Goal: Task Accomplishment & Management: Manage account settings

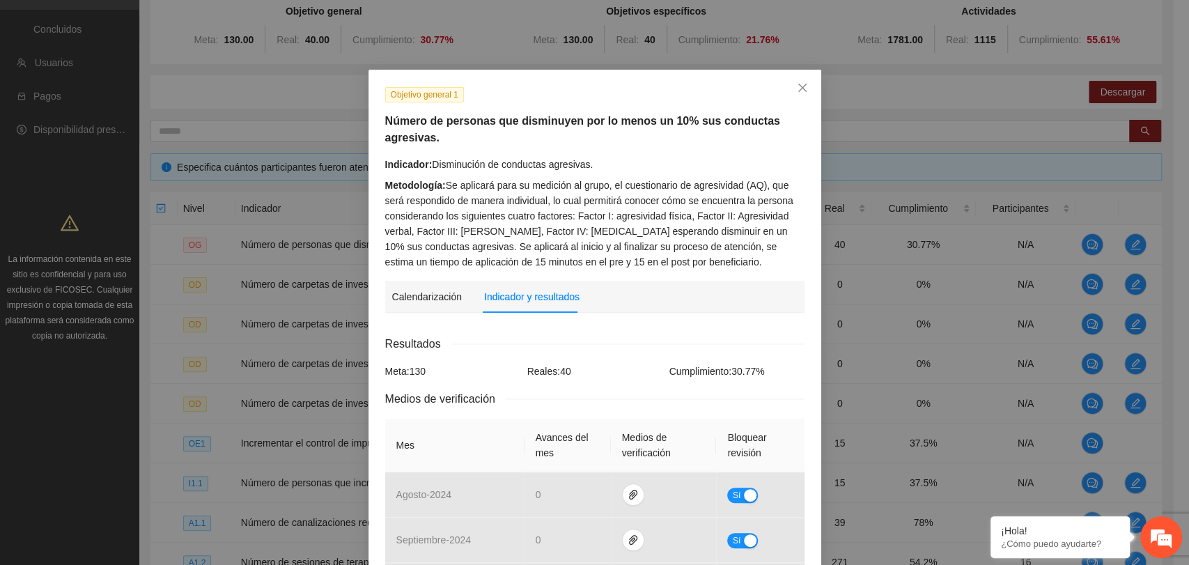
scroll to position [584, 0]
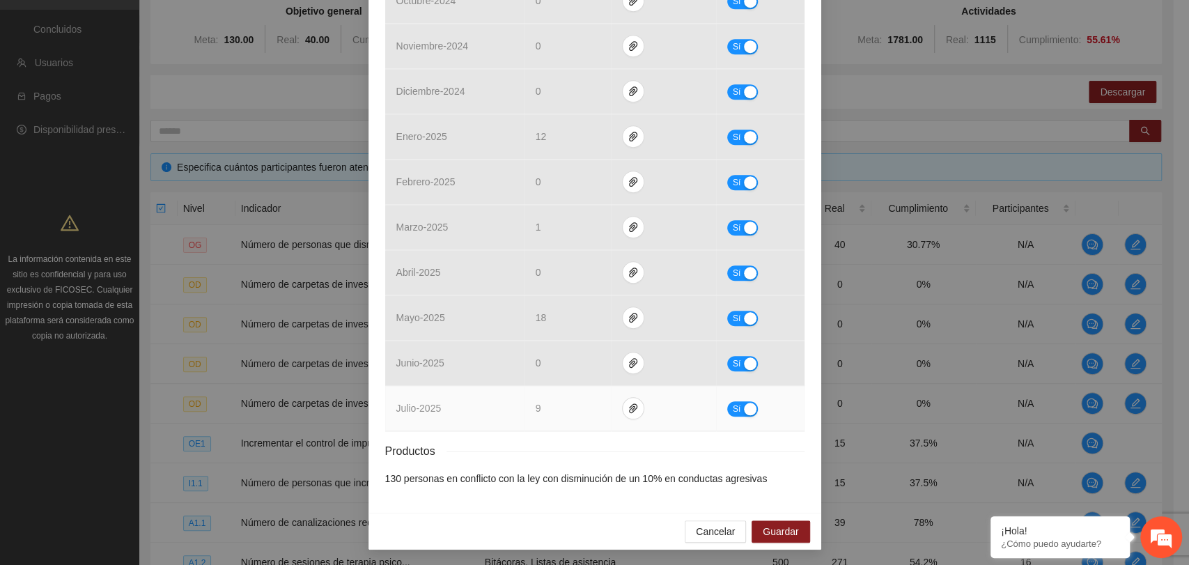
click at [733, 404] on span "Sí" at bounding box center [736, 408] width 8 height 15
click at [785, 531] on span "Guardar" at bounding box center [781, 531] width 36 height 15
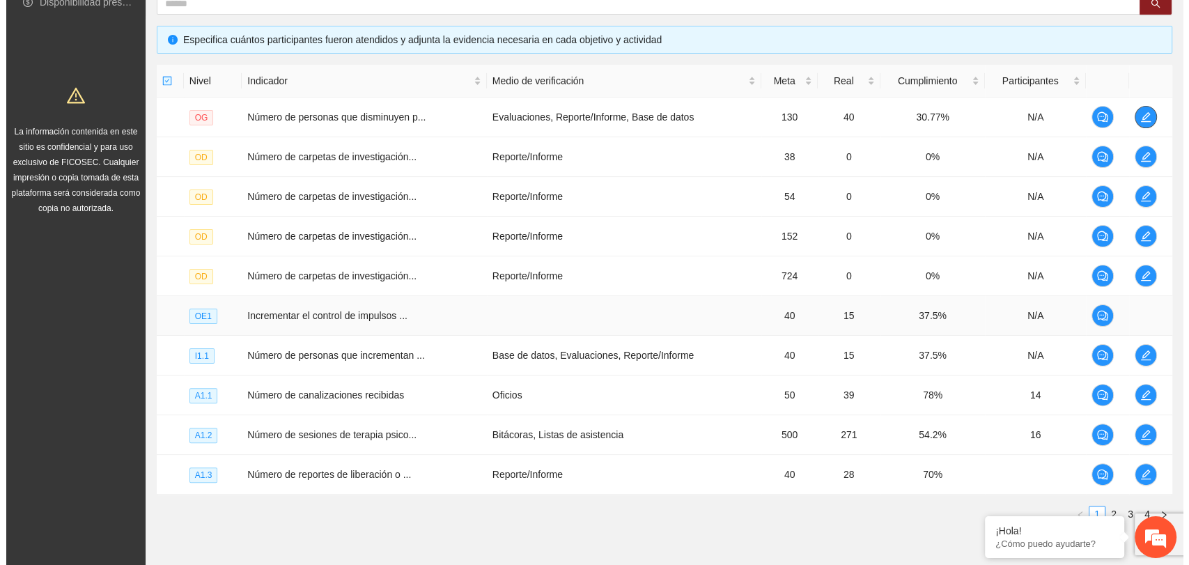
scroll to position [309, 0]
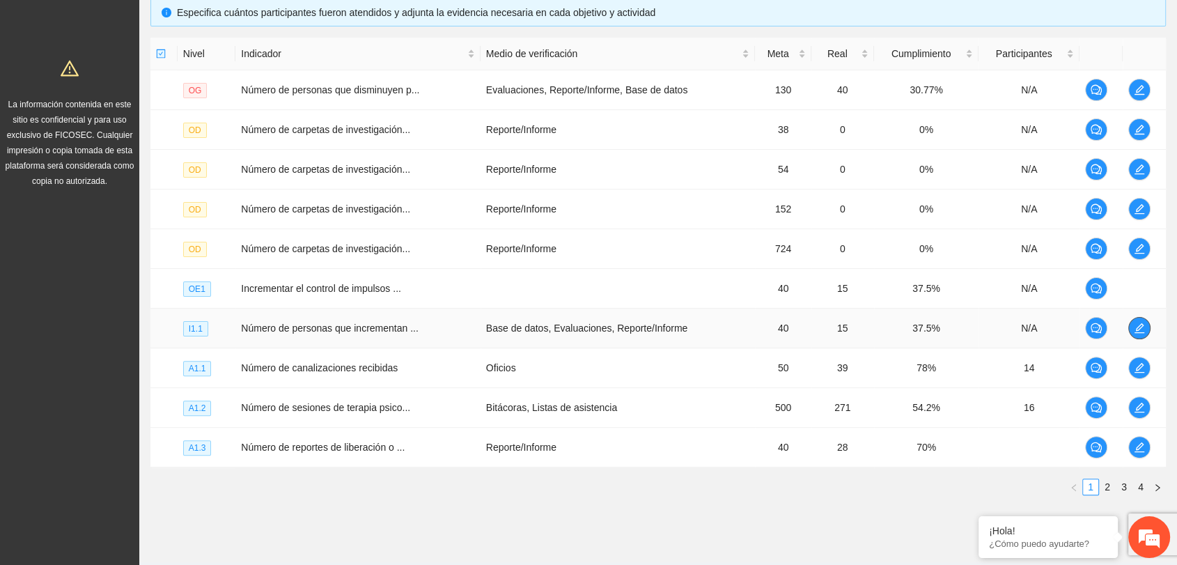
click at [1144, 326] on span "edit" at bounding box center [1139, 327] width 21 height 11
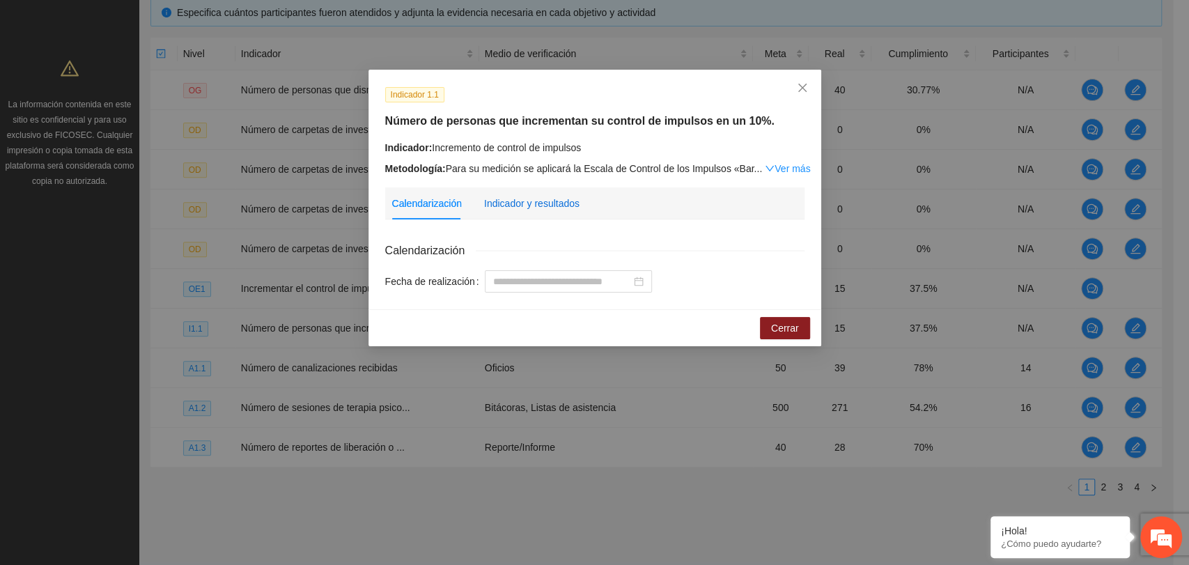
click at [570, 202] on div "Indicador y resultados" at bounding box center [531, 203] width 95 height 15
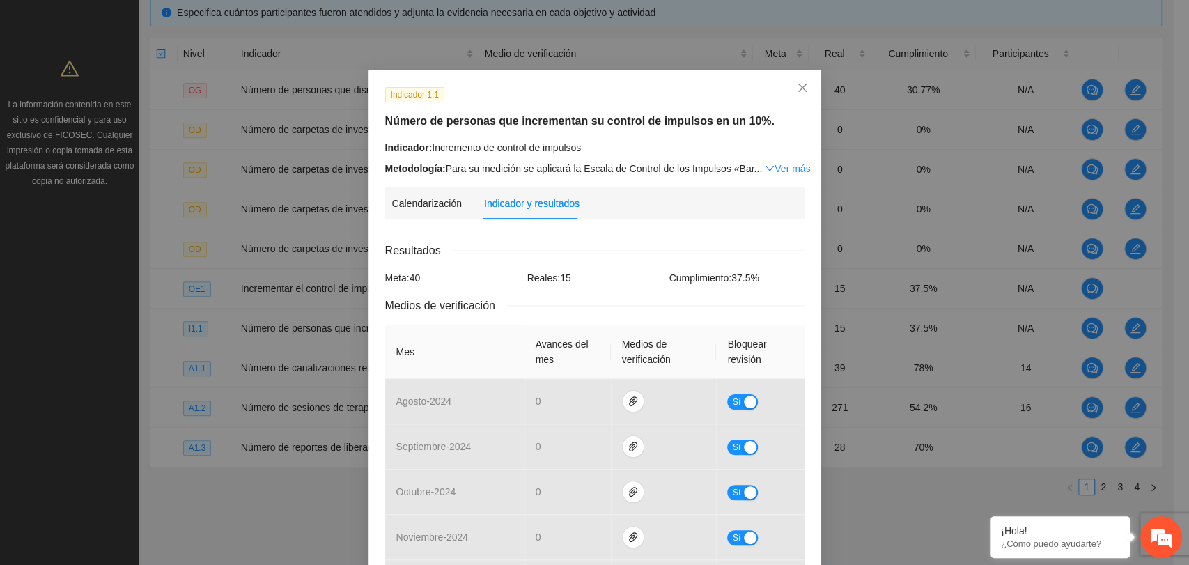
click at [583, 253] on div "Resultados" at bounding box center [594, 250] width 419 height 17
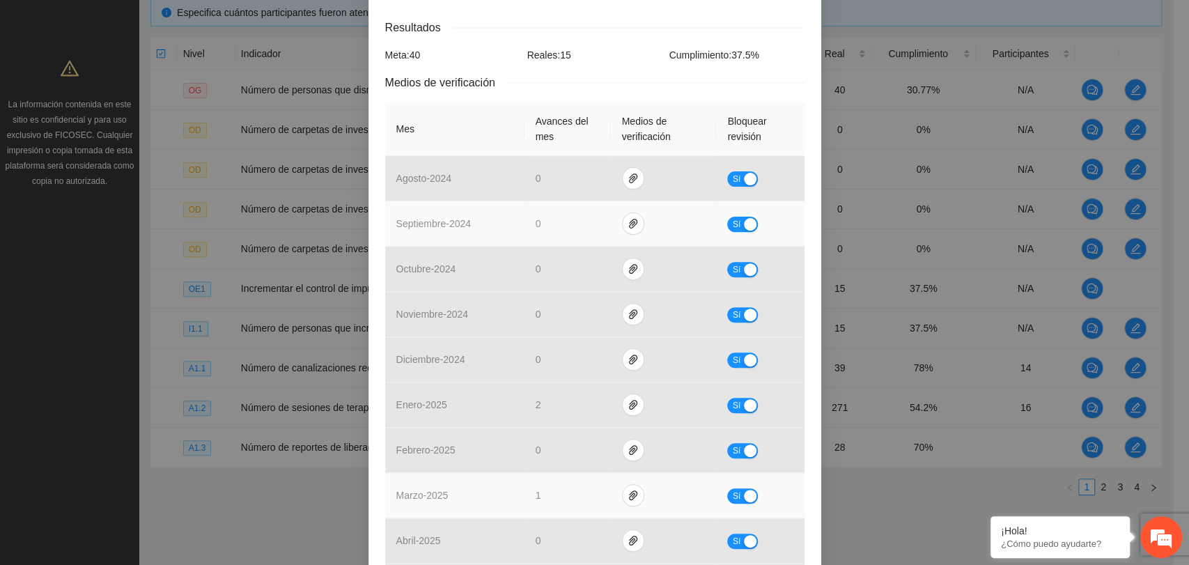
scroll to position [386, 0]
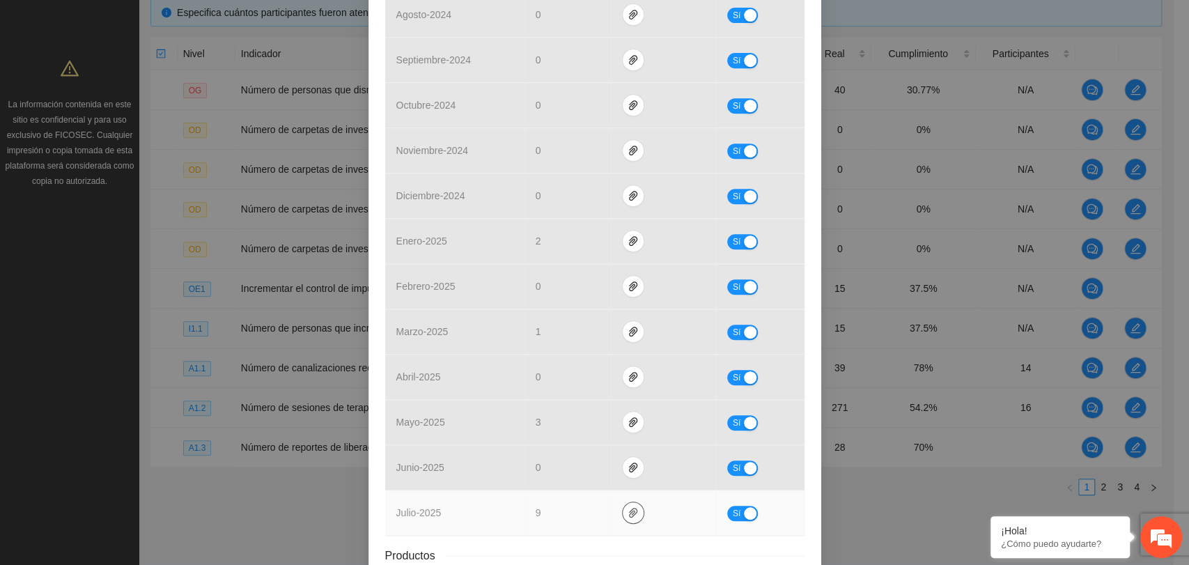
click at [627, 508] on icon "paper-clip" at bounding box center [632, 512] width 11 height 11
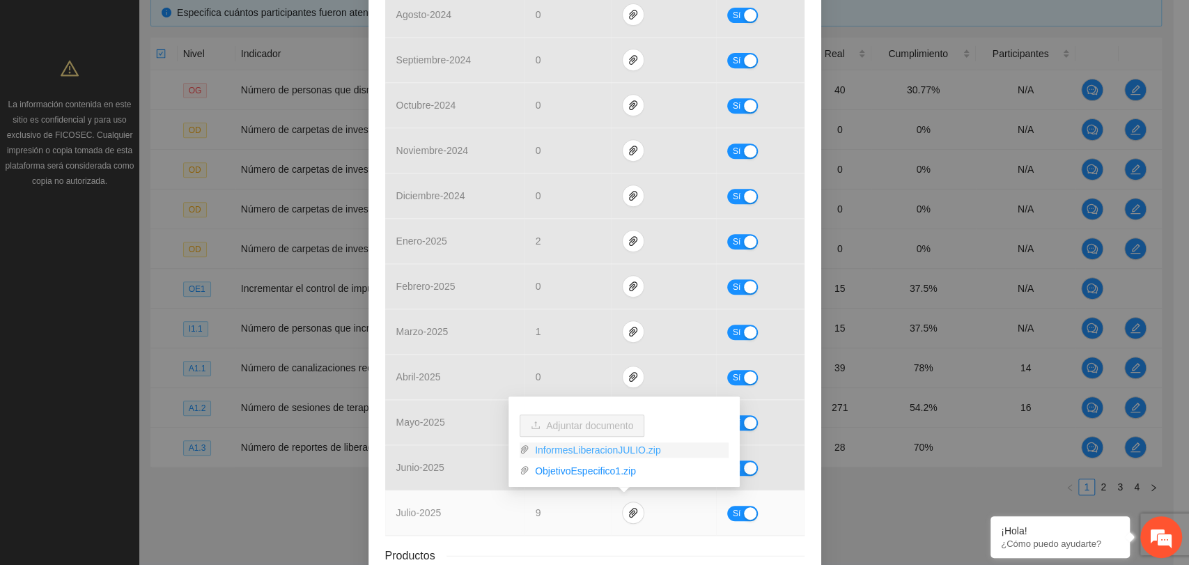
click at [593, 451] on link "InformesLiberacionJULIO.zip" at bounding box center [628, 449] width 199 height 15
click at [592, 469] on link "ObjetivoEspecifico1.zip" at bounding box center [628, 470] width 199 height 15
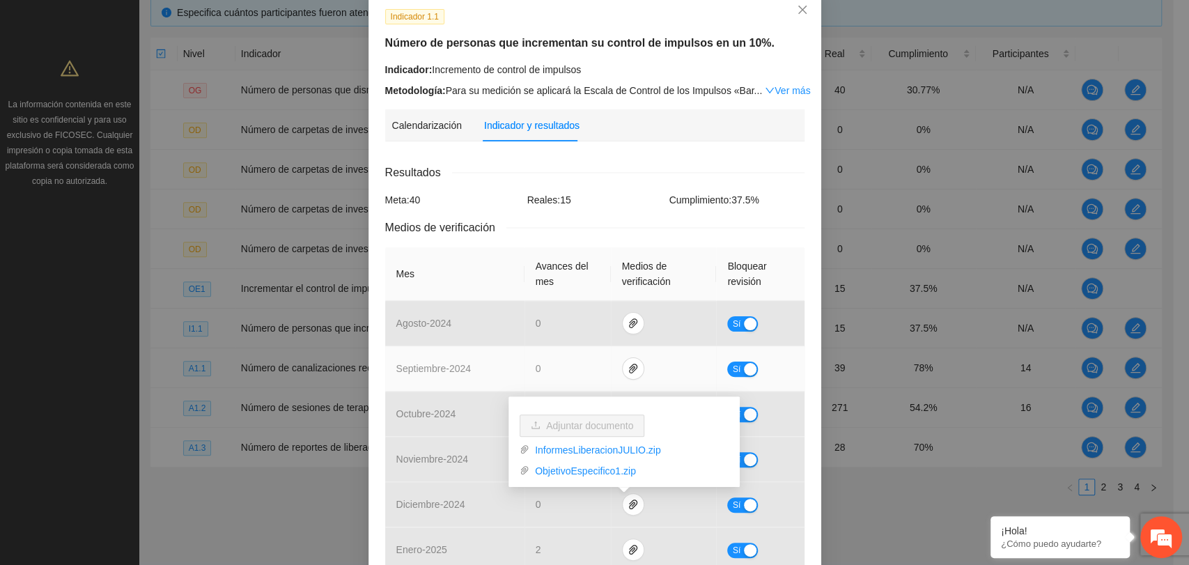
scroll to position [0, 0]
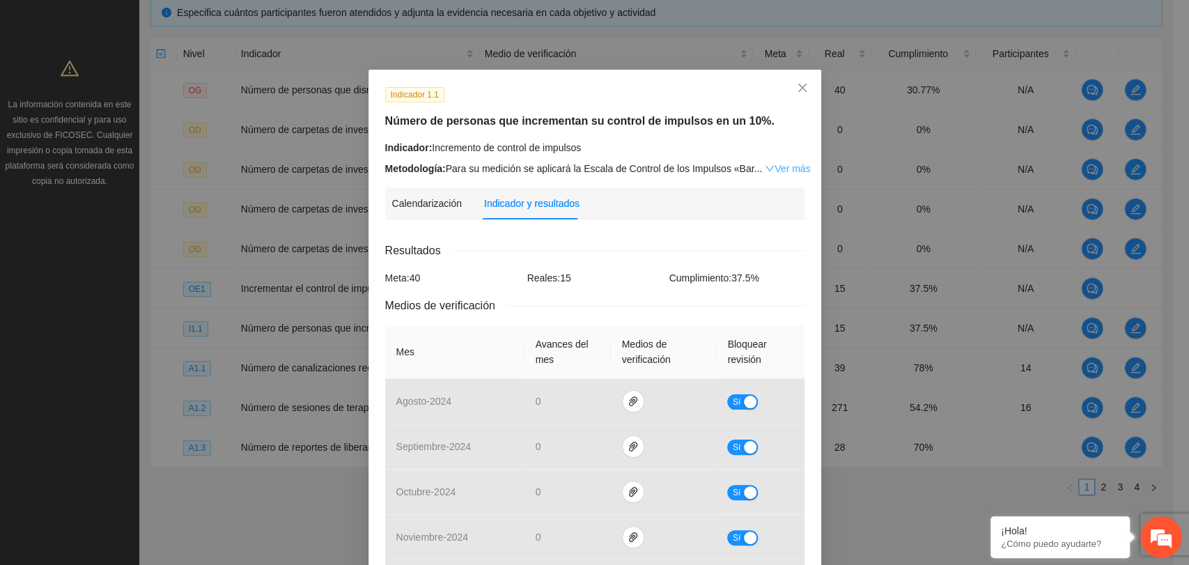
click at [769, 163] on link "Ver más" at bounding box center [787, 168] width 45 height 11
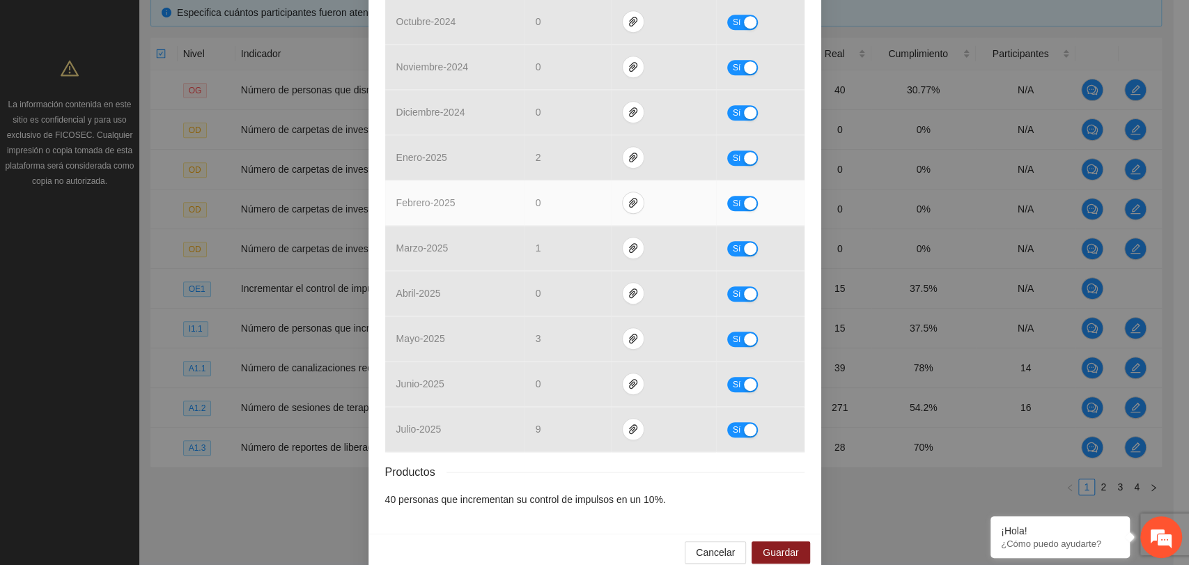
scroll to position [537, 0]
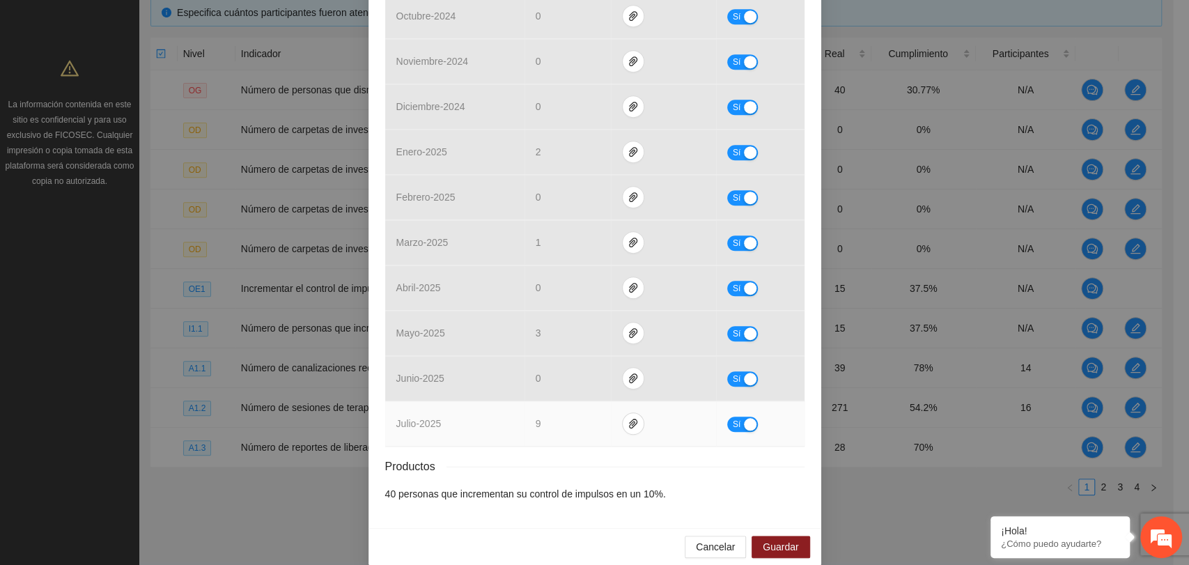
click at [748, 418] on div "button" at bounding box center [750, 424] width 13 height 13
drag, startPoint x: 549, startPoint y: 406, endPoint x: 524, endPoint y: 412, distance: 26.4
click at [524, 412] on td "*" at bounding box center [570, 423] width 93 height 45
click at [553, 458] on div "Productos" at bounding box center [594, 466] width 419 height 17
drag, startPoint x: 558, startPoint y: 403, endPoint x: 524, endPoint y: 403, distance: 34.8
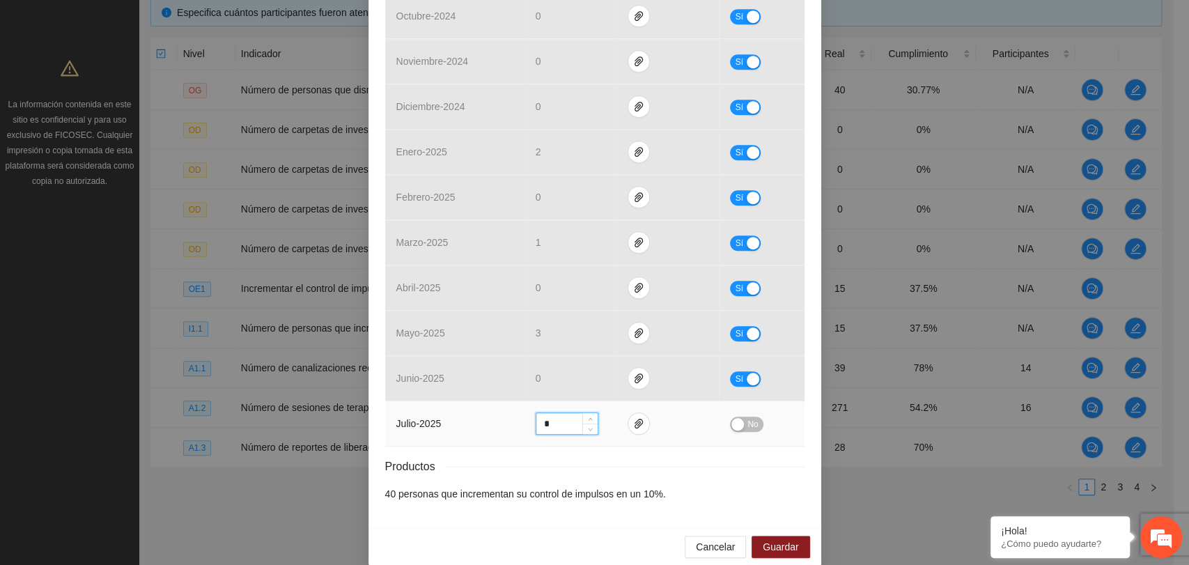
click at [524, 403] on td "*" at bounding box center [570, 423] width 93 height 45
type input "*"
click at [747, 416] on span "No" at bounding box center [752, 423] width 10 height 15
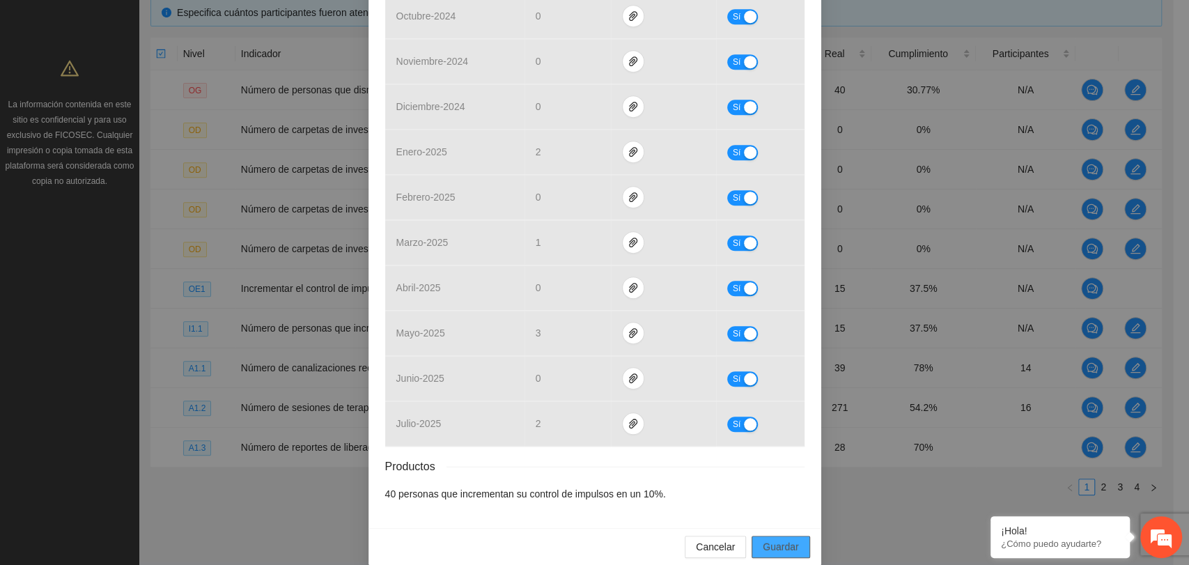
click at [790, 539] on span "Guardar" at bounding box center [781, 546] width 36 height 15
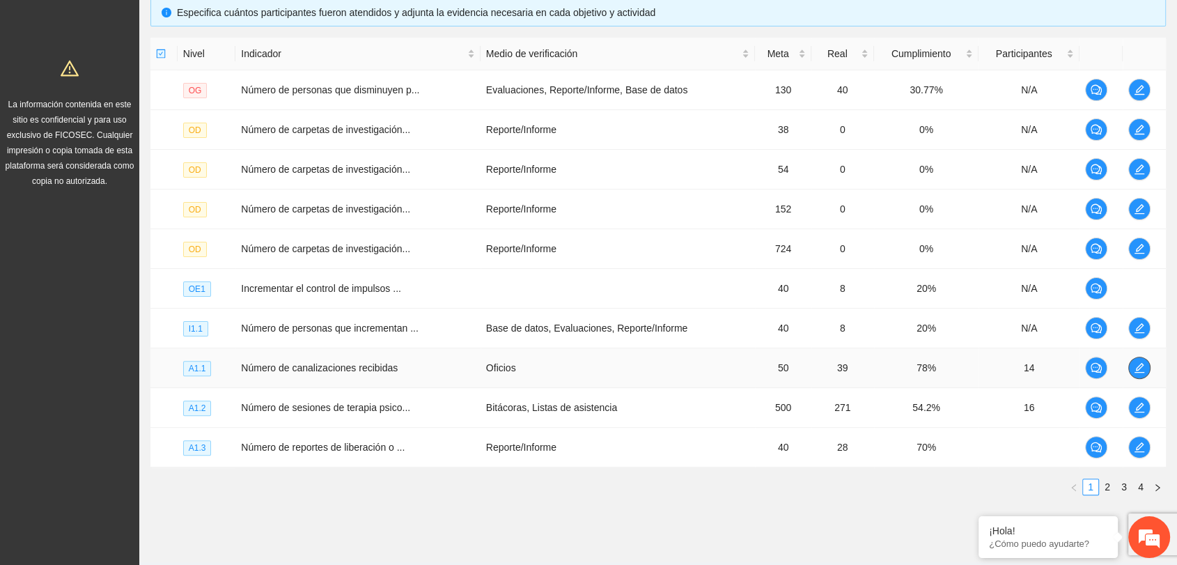
click at [1145, 369] on span "edit" at bounding box center [1139, 367] width 21 height 11
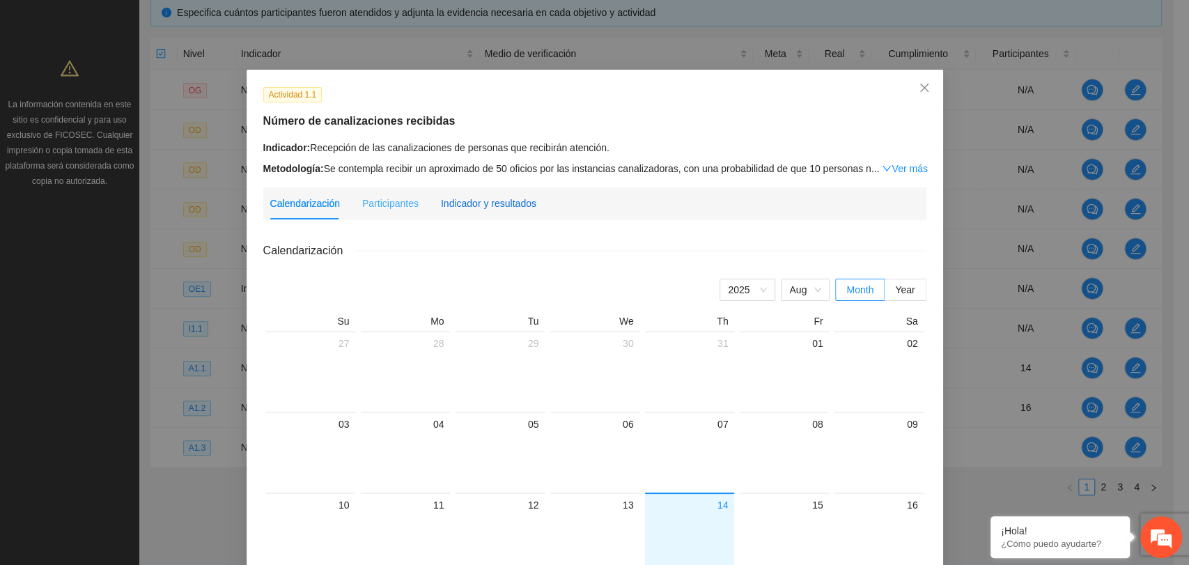
click at [494, 198] on div "Indicador y resultados" at bounding box center [488, 203] width 95 height 15
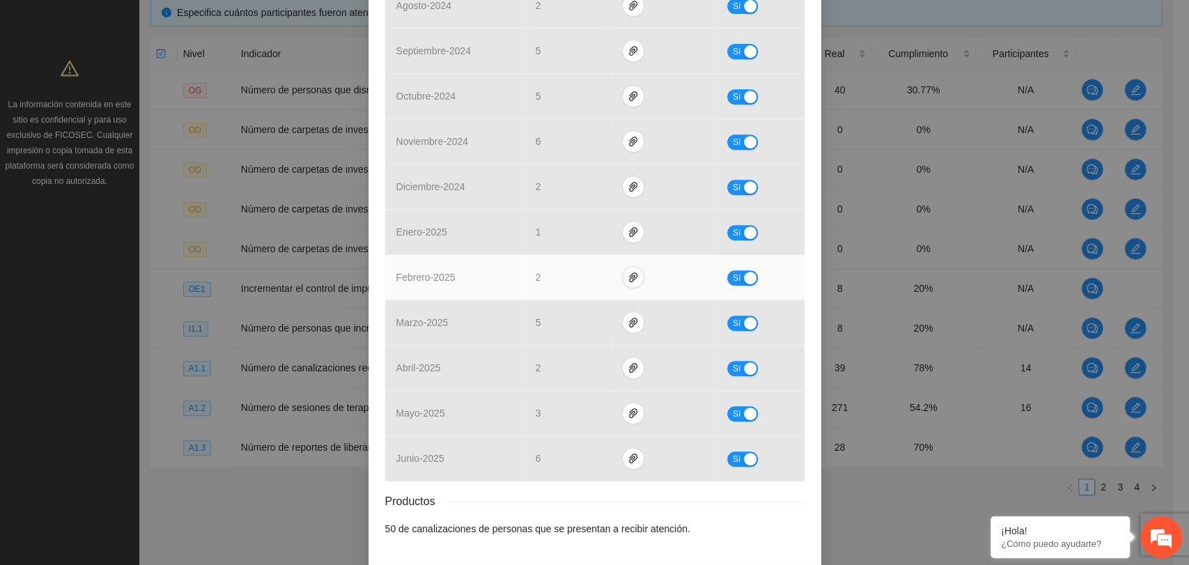
scroll to position [446, 0]
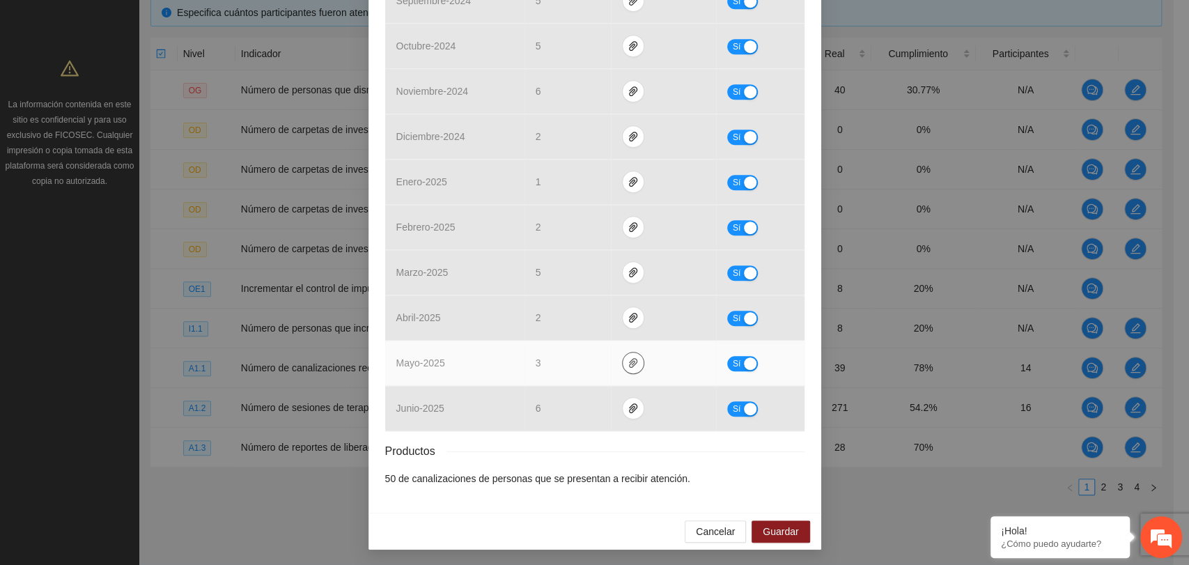
click at [627, 360] on icon "paper-clip" at bounding box center [632, 362] width 11 height 11
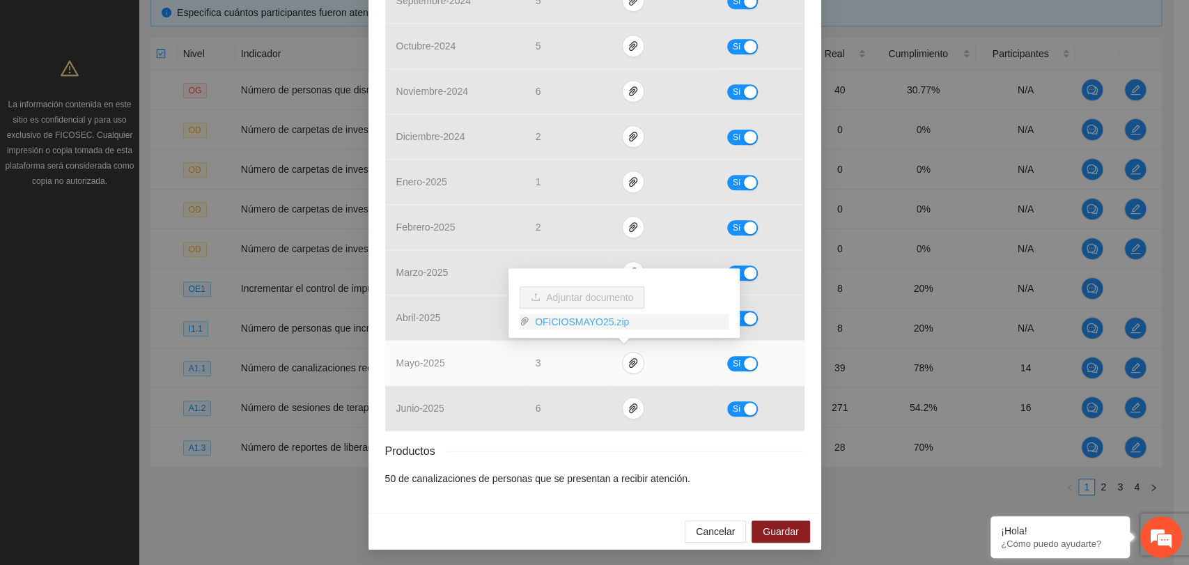
click at [577, 320] on link "OFICIOSMAYO25.zip" at bounding box center [628, 321] width 199 height 15
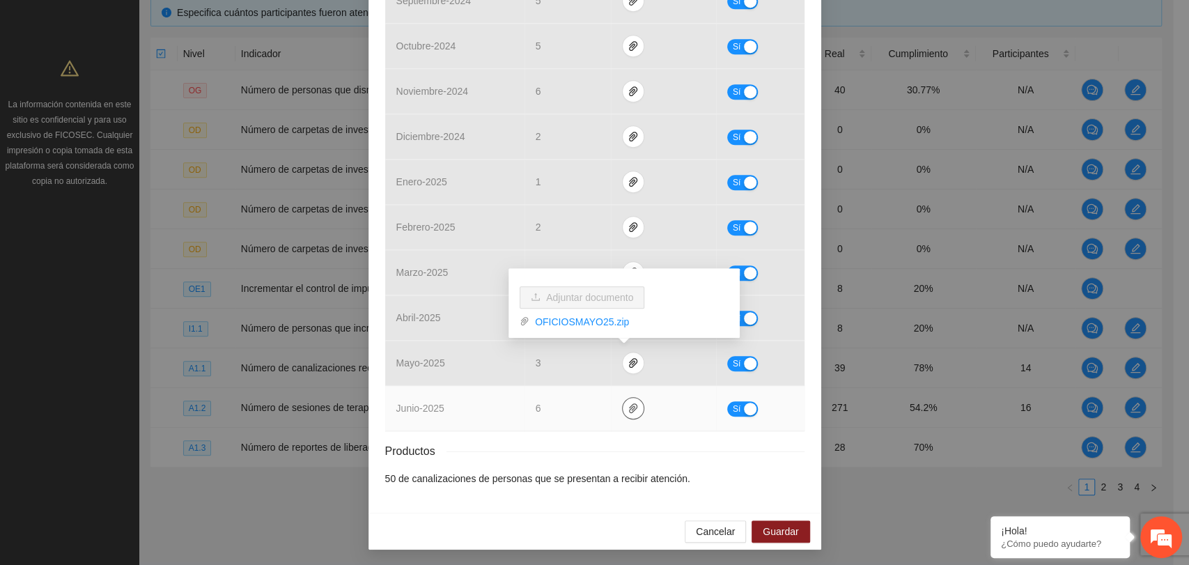
click at [630, 411] on icon "paper-clip" at bounding box center [632, 407] width 11 height 11
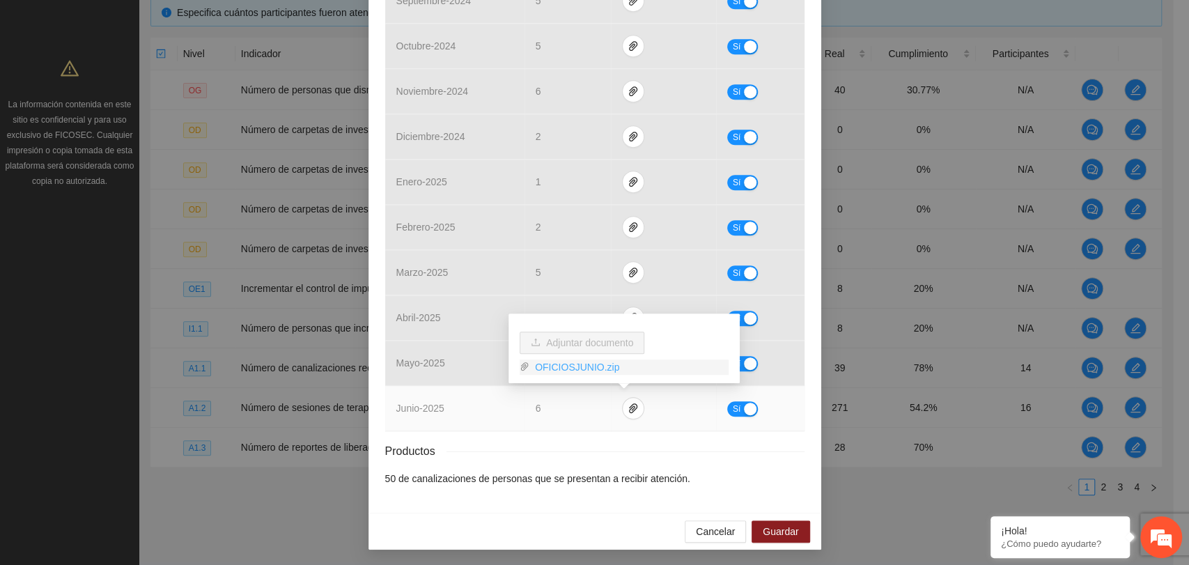
click at [583, 363] on link "OFICIOSJUNIO.zip" at bounding box center [628, 366] width 199 height 15
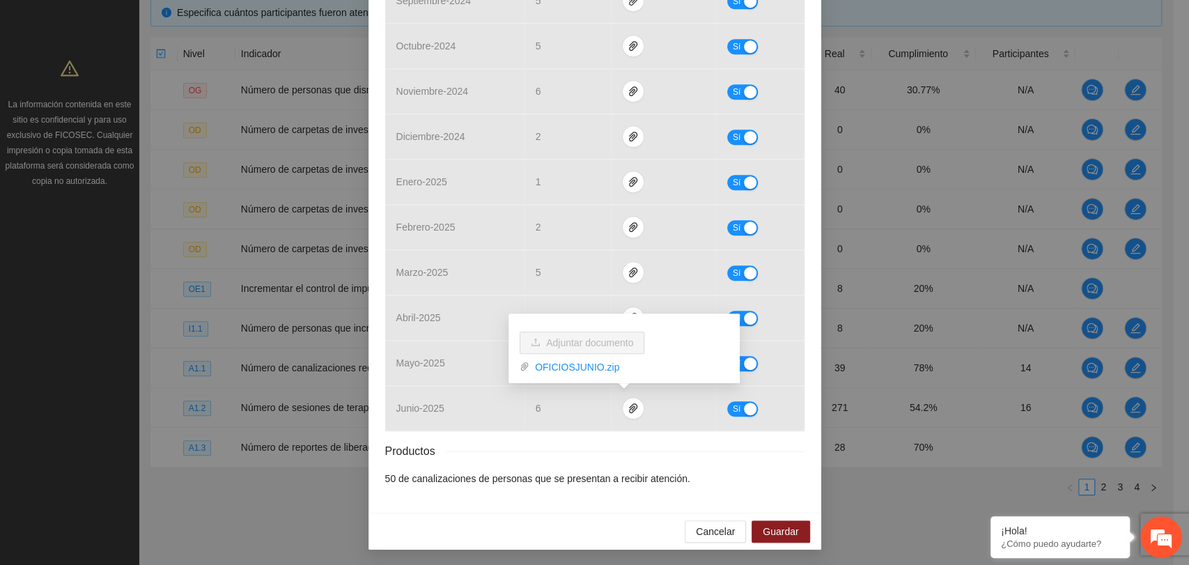
click at [537, 437] on div "Resultados Meta: 50 Reales: 39 Cumplimiento: 78 % Medios de verificación Mes Av…" at bounding box center [594, 141] width 419 height 690
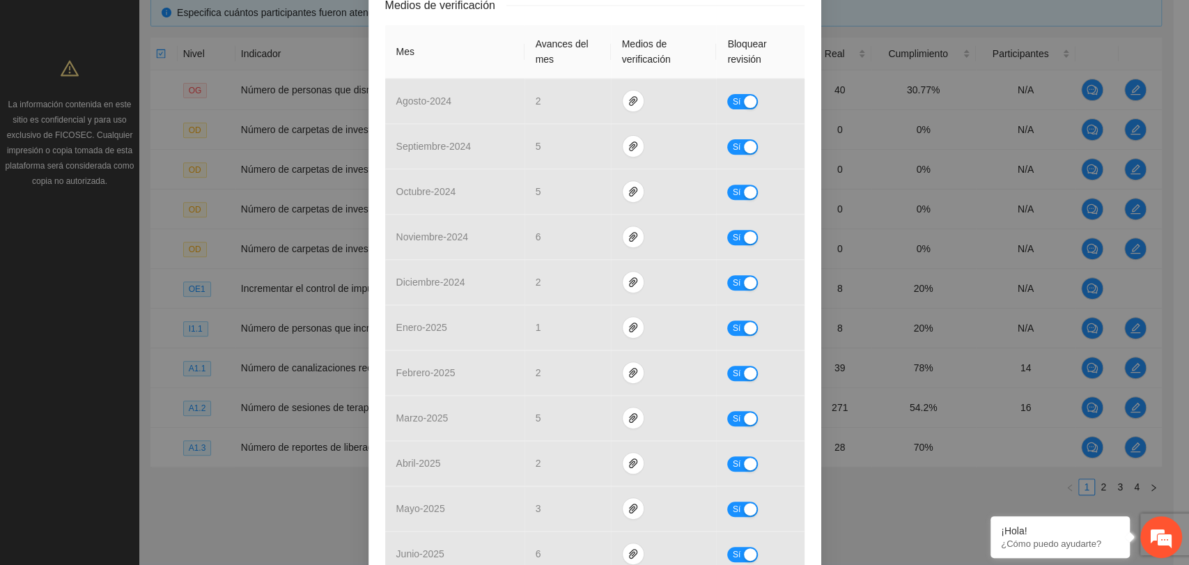
scroll to position [58, 0]
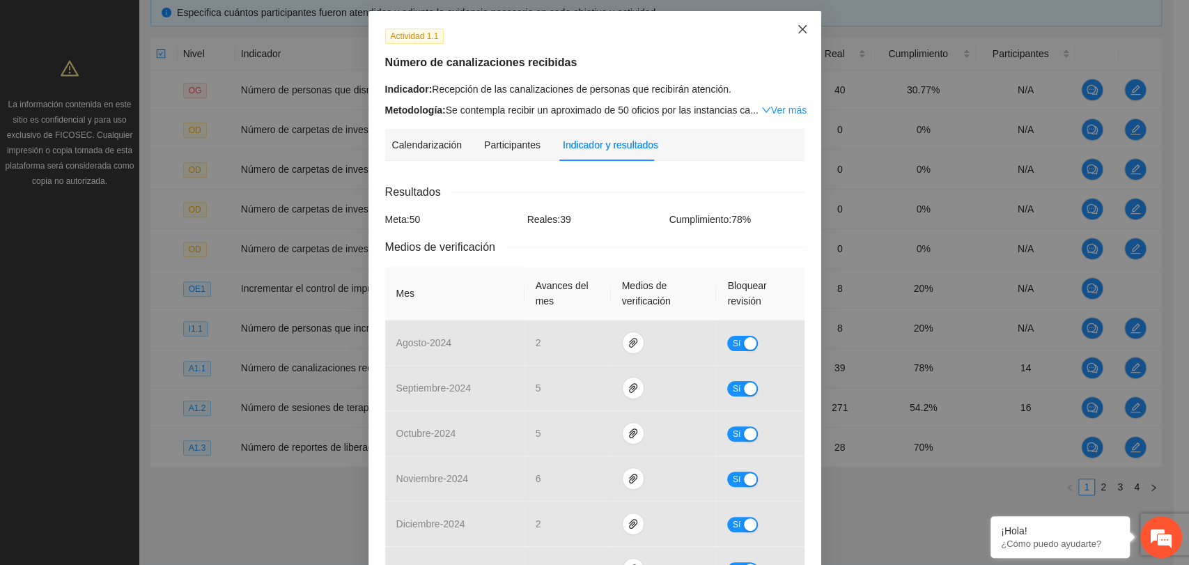
click at [797, 26] on icon "close" at bounding box center [802, 29] width 11 height 11
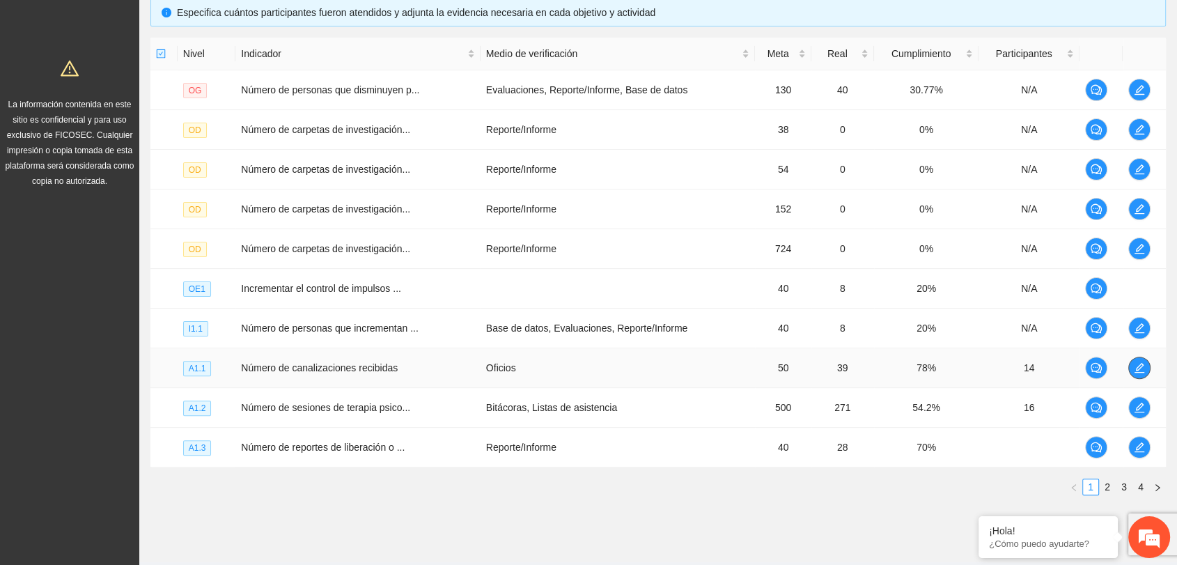
click at [1136, 370] on icon "edit" at bounding box center [1139, 368] width 10 height 10
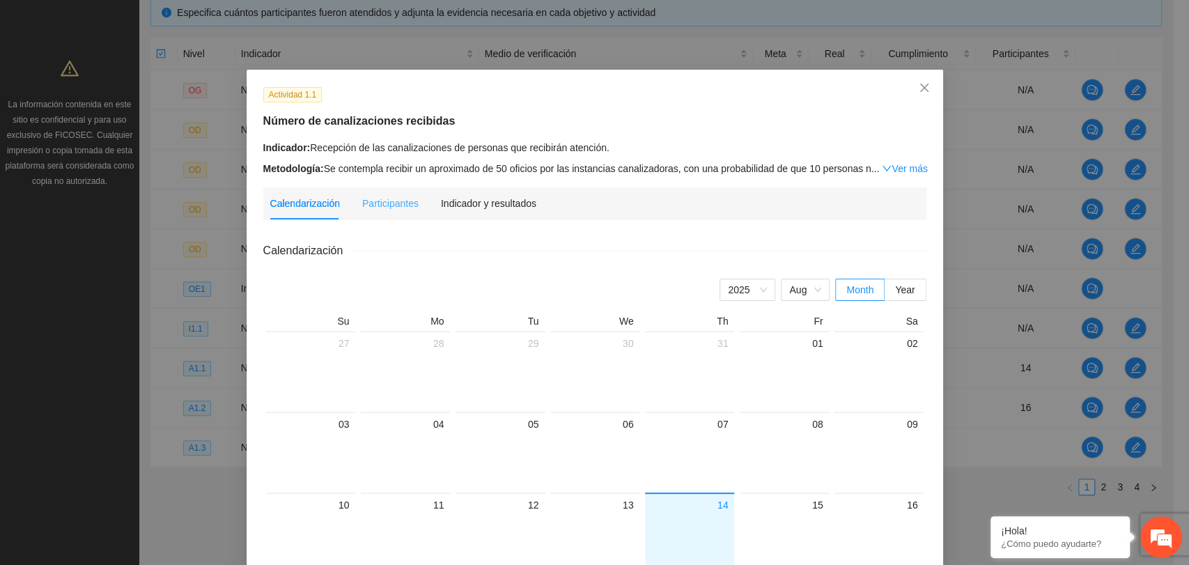
click at [501, 188] on div "Indicador y resultados" at bounding box center [488, 203] width 95 height 32
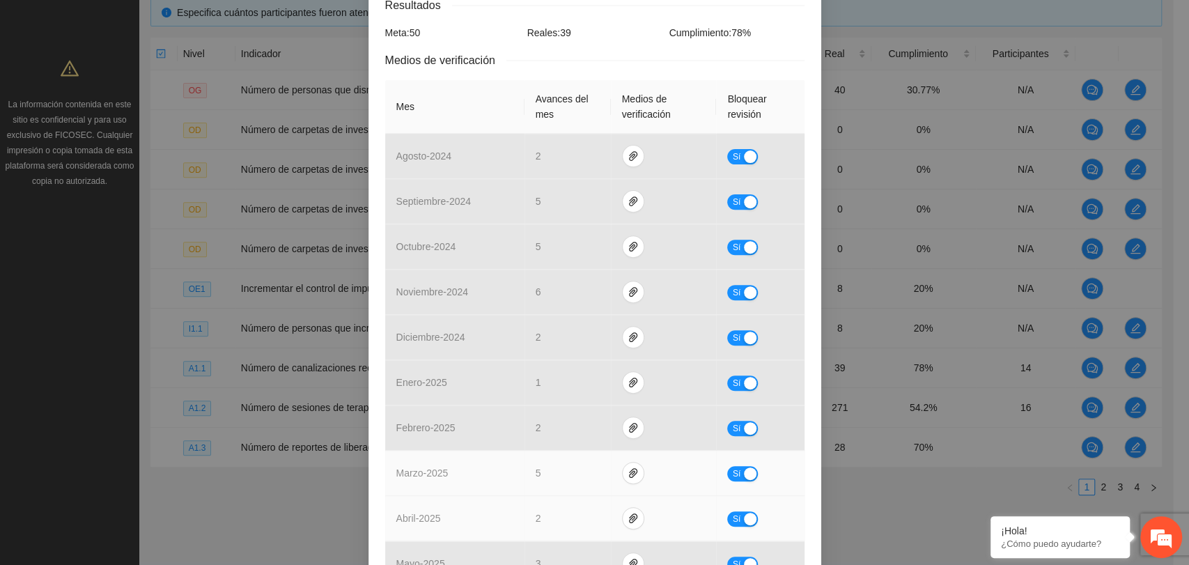
scroll to position [446, 0]
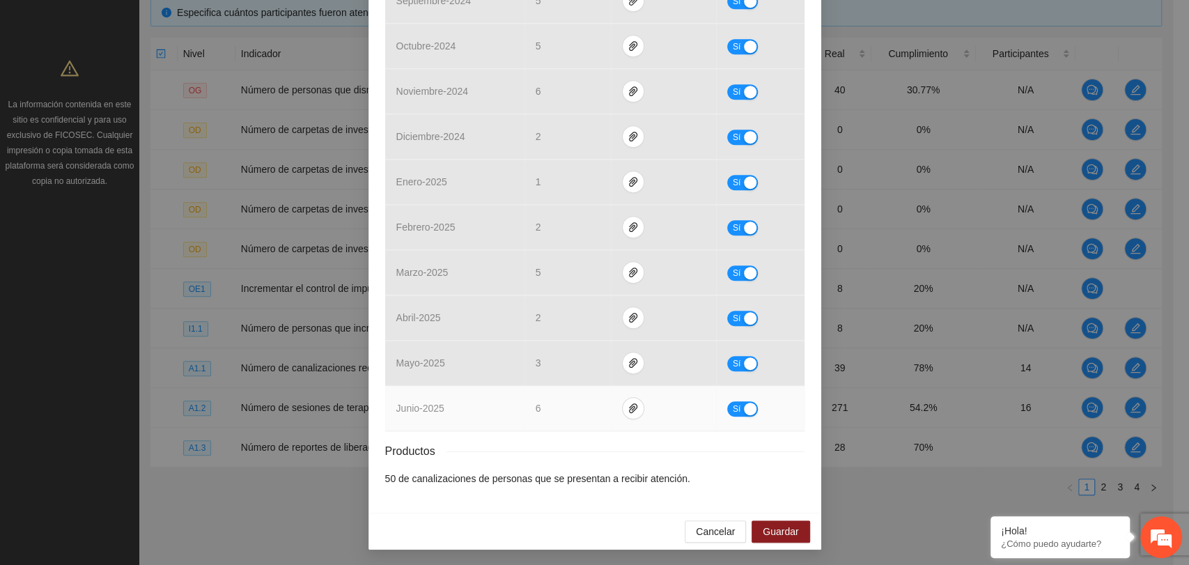
click at [749, 409] on div "button" at bounding box center [750, 408] width 13 height 13
click at [793, 525] on button "Guardar" at bounding box center [780, 531] width 58 height 22
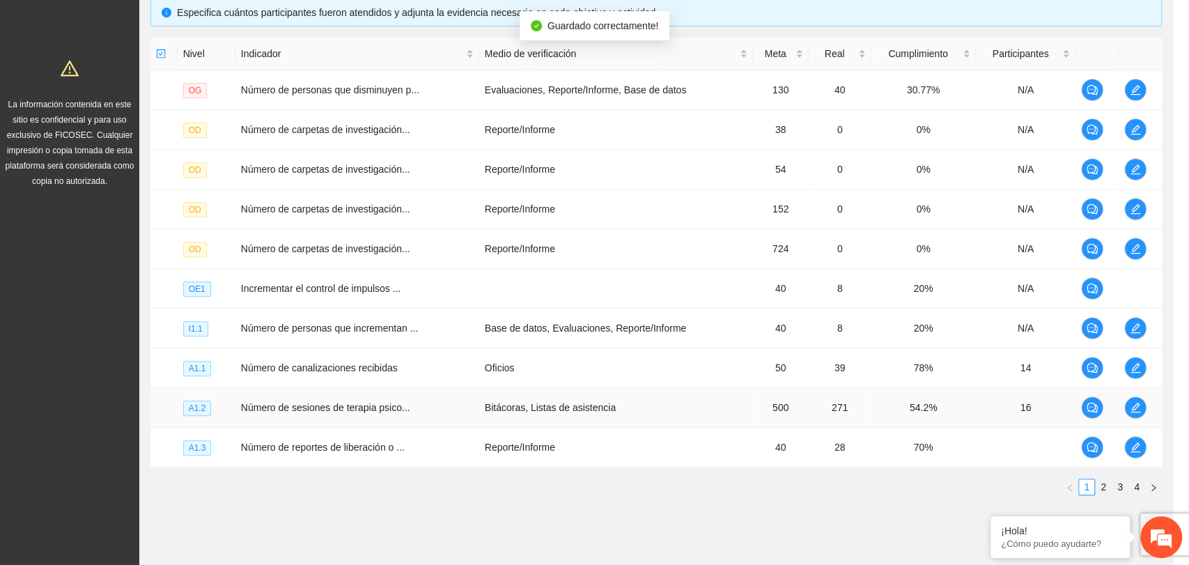
scroll to position [376, 0]
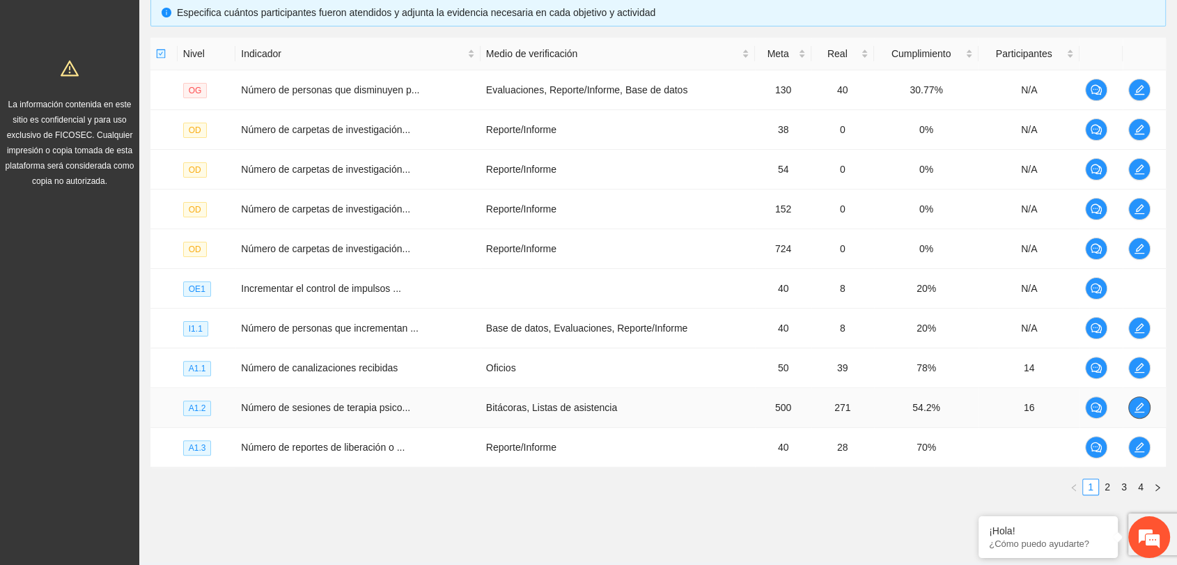
click at [1136, 409] on icon "edit" at bounding box center [1139, 407] width 11 height 11
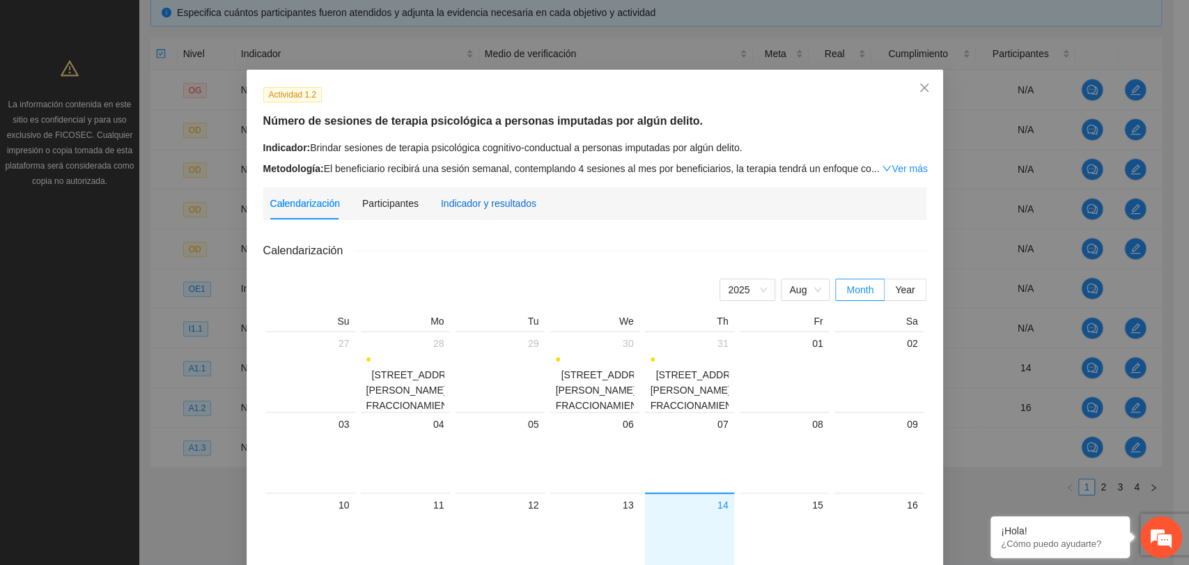
click at [446, 198] on div "Indicador y resultados" at bounding box center [488, 203] width 95 height 15
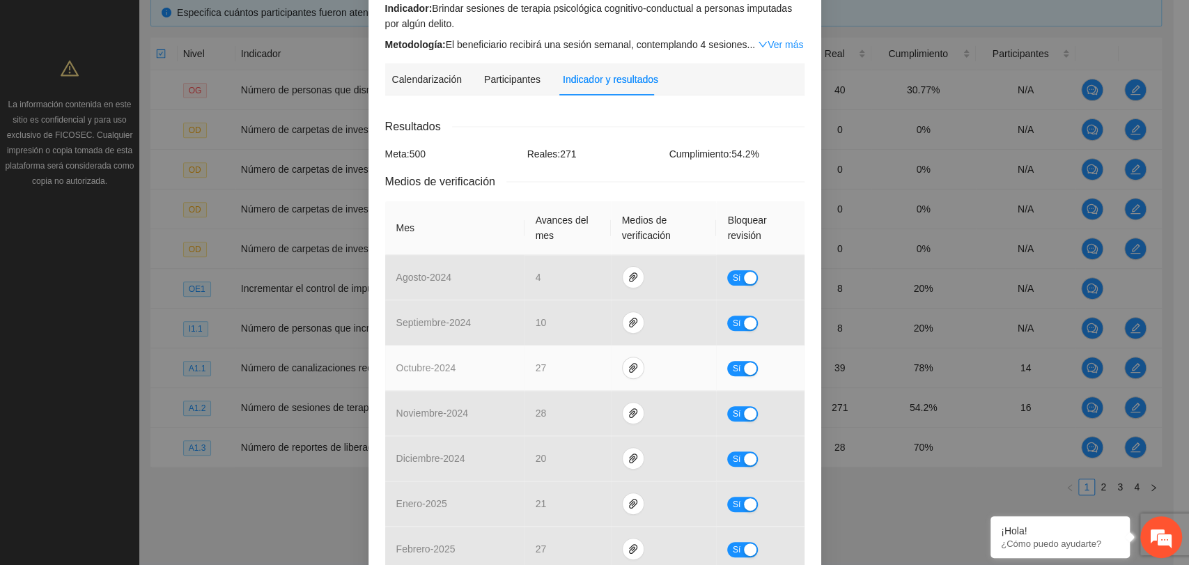
scroll to position [464, 0]
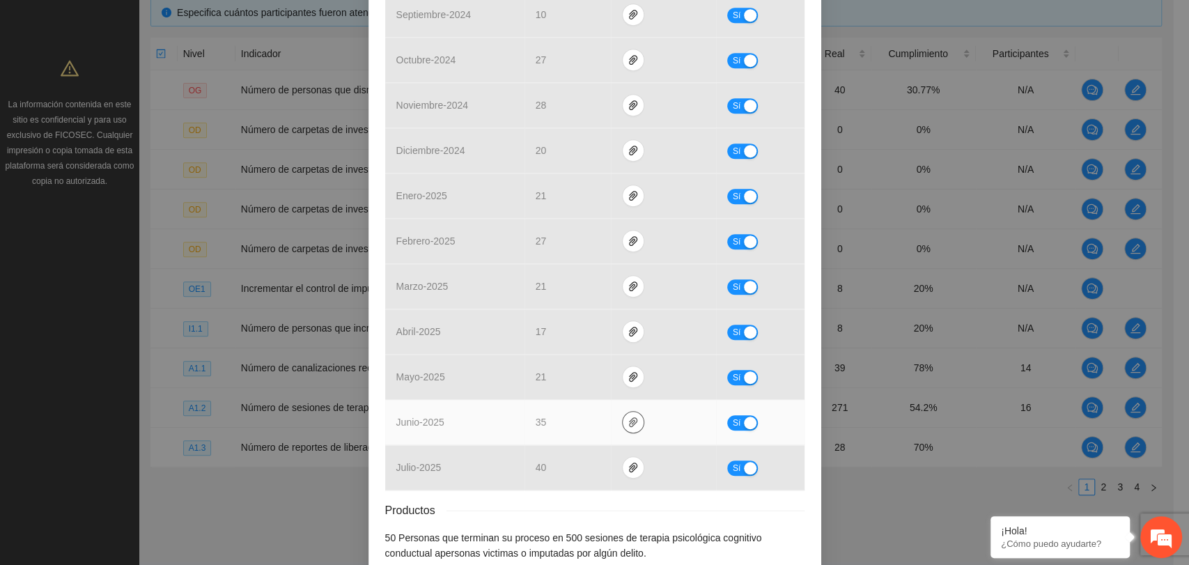
click at [627, 416] on icon "paper-clip" at bounding box center [632, 421] width 11 height 11
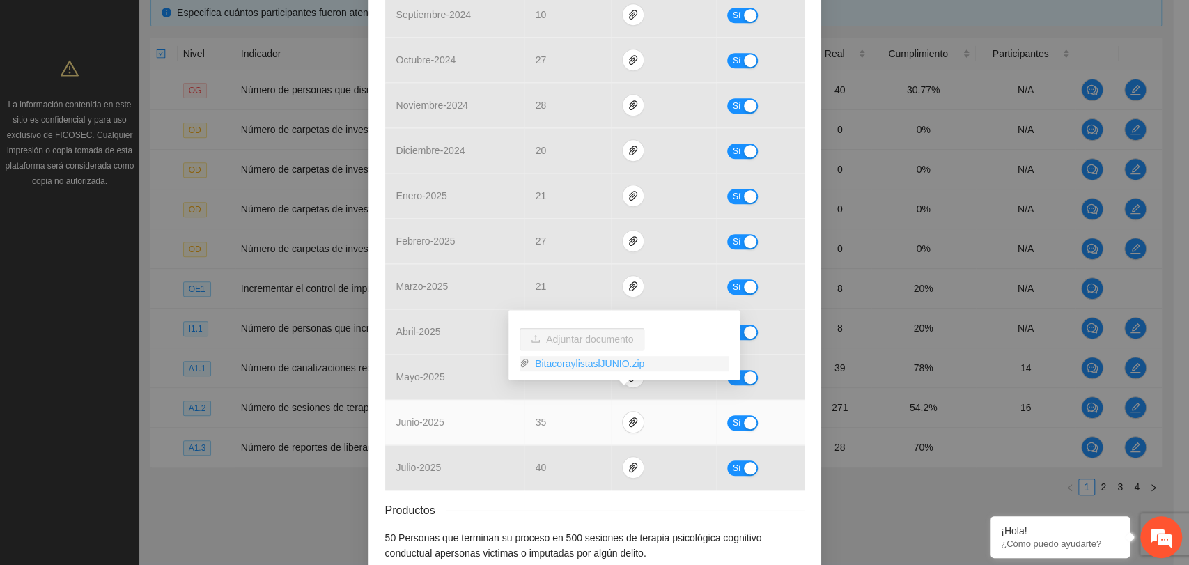
click at [552, 358] on link "BitacoraylistaslJUNIO.zip" at bounding box center [628, 363] width 199 height 15
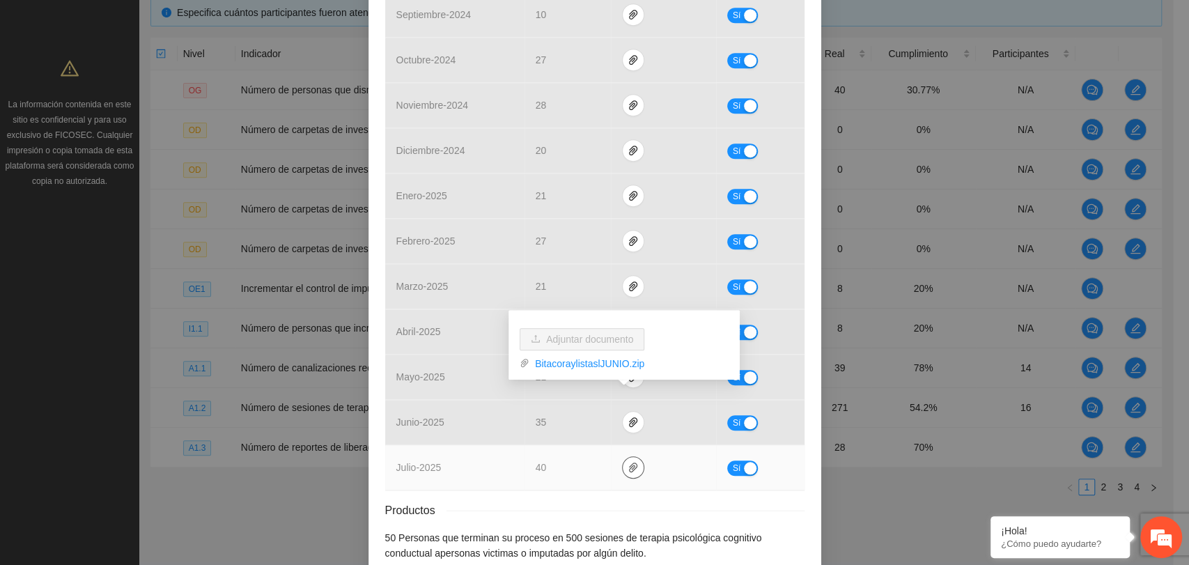
drag, startPoint x: 627, startPoint y: 450, endPoint x: 620, endPoint y: 446, distance: 8.1
click at [627, 462] on icon "paper-clip" at bounding box center [632, 467] width 11 height 11
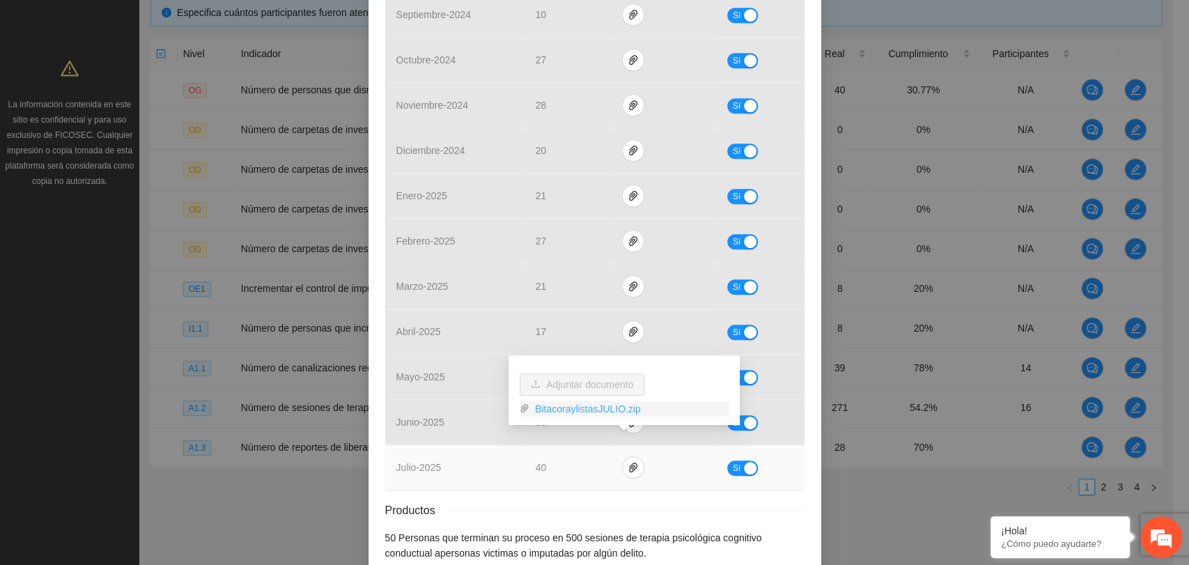
click at [562, 408] on link "BitacoraylistasJULIO.zip" at bounding box center [628, 408] width 199 height 15
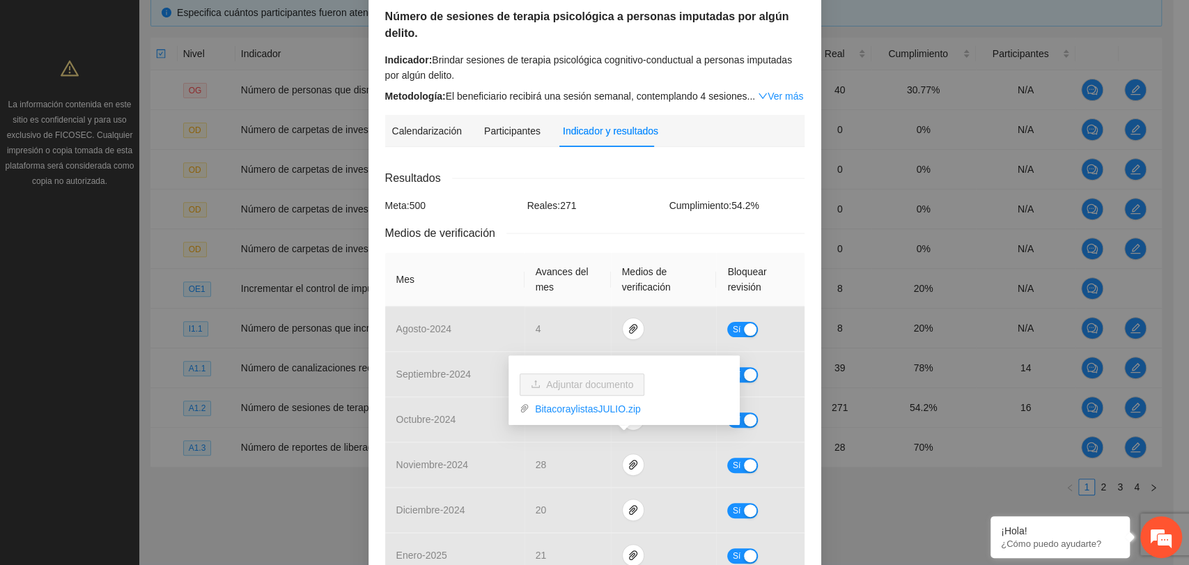
scroll to position [77, 0]
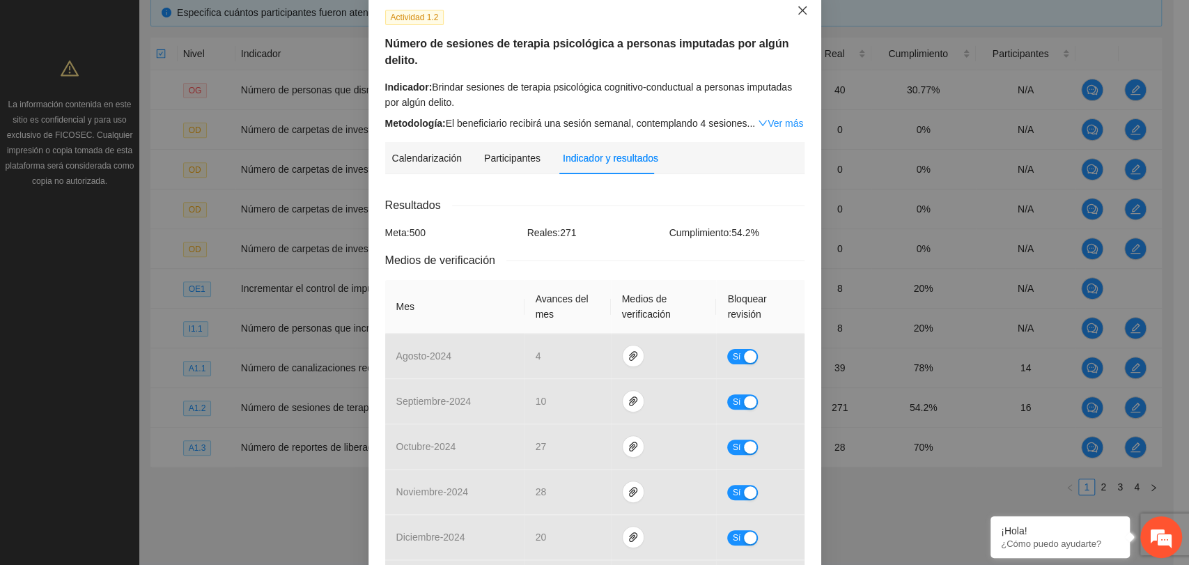
click at [797, 13] on icon "close" at bounding box center [802, 10] width 11 height 11
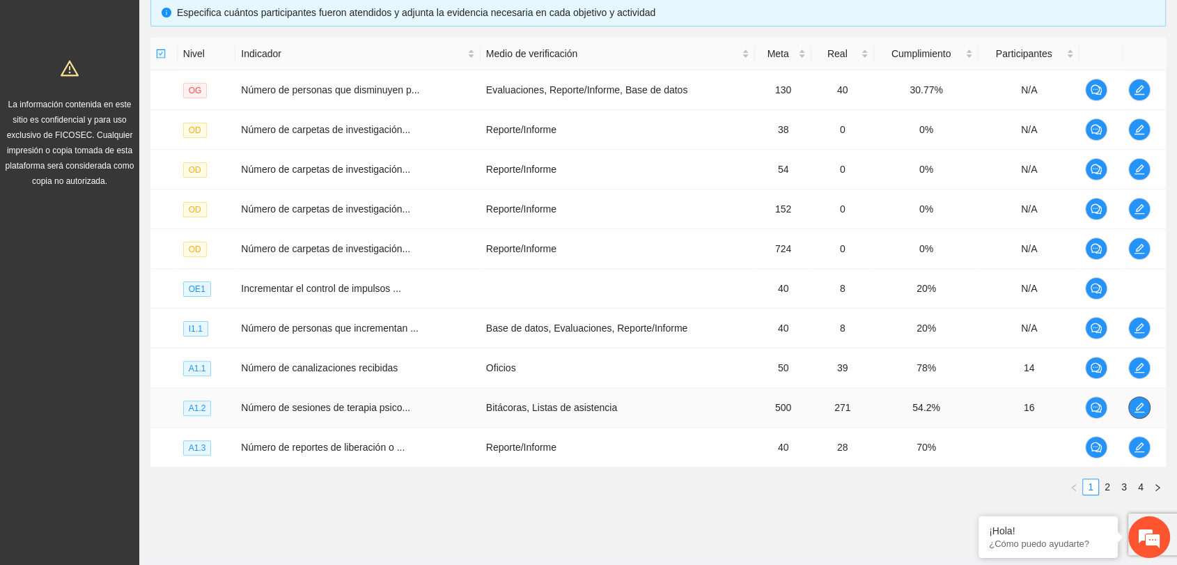
click at [1142, 410] on icon "edit" at bounding box center [1139, 407] width 10 height 10
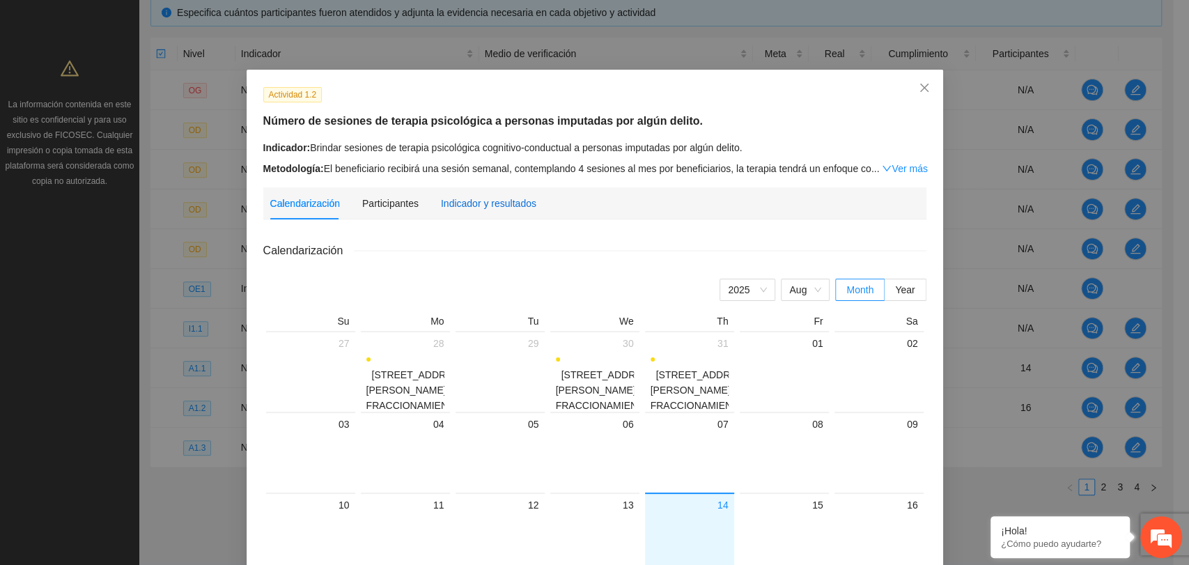
click at [496, 201] on div "Indicador y resultados" at bounding box center [488, 203] width 95 height 15
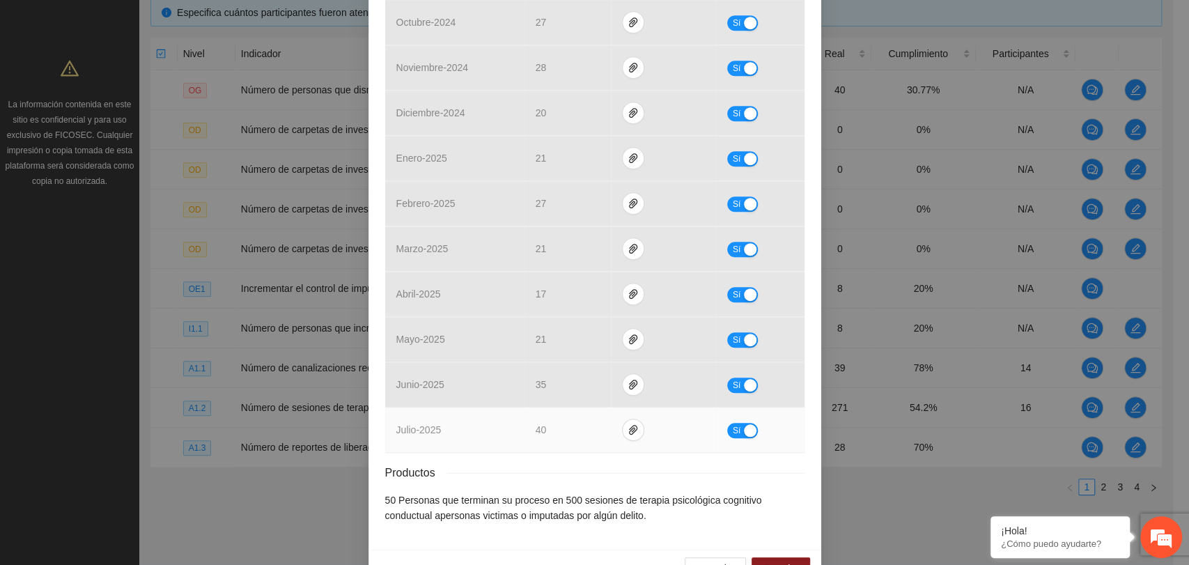
scroll to position [522, 0]
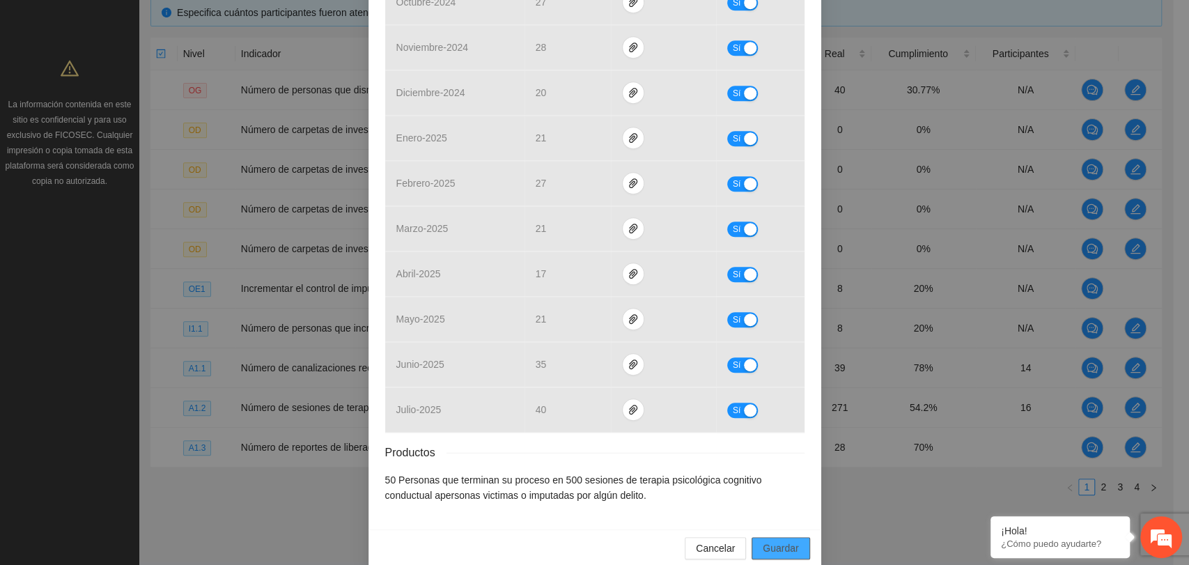
click at [785, 540] on span "Guardar" at bounding box center [781, 547] width 36 height 15
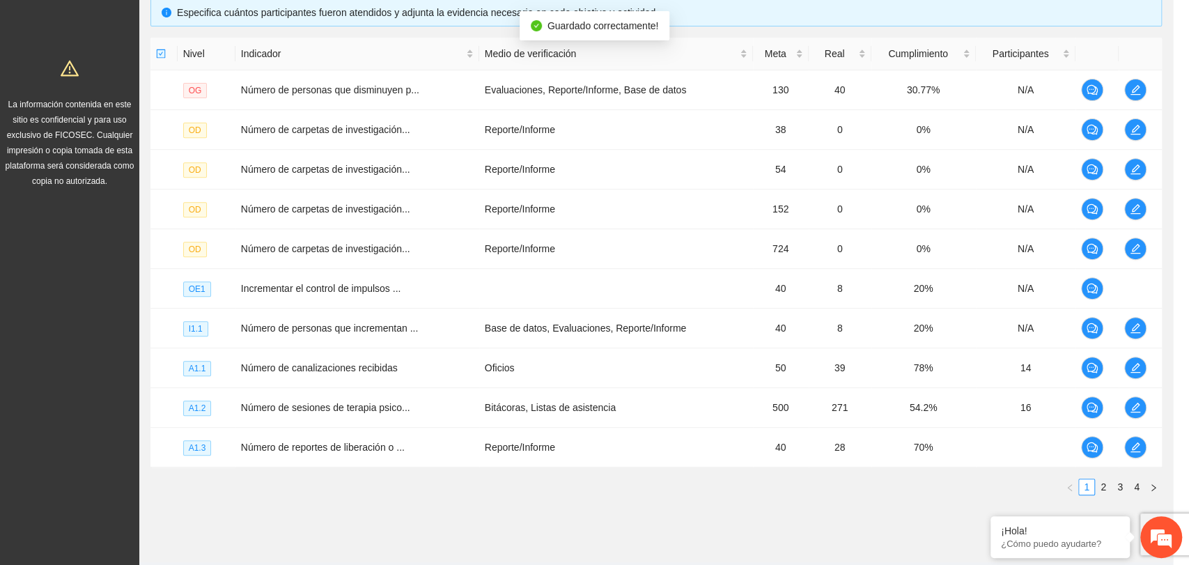
scroll to position [451, 0]
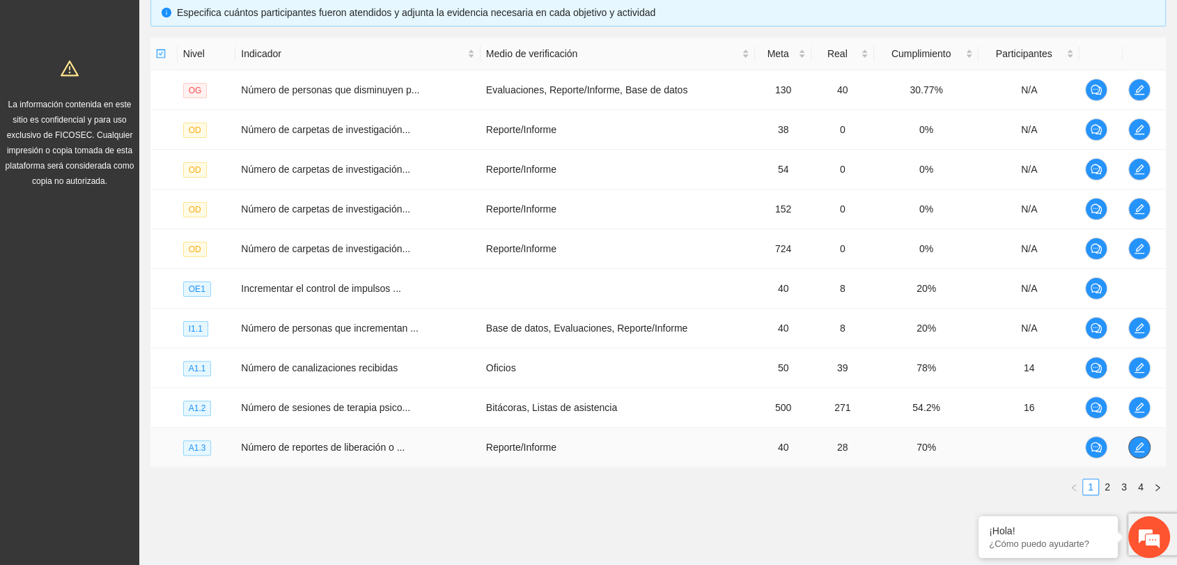
click at [1143, 449] on icon "edit" at bounding box center [1139, 446] width 11 height 11
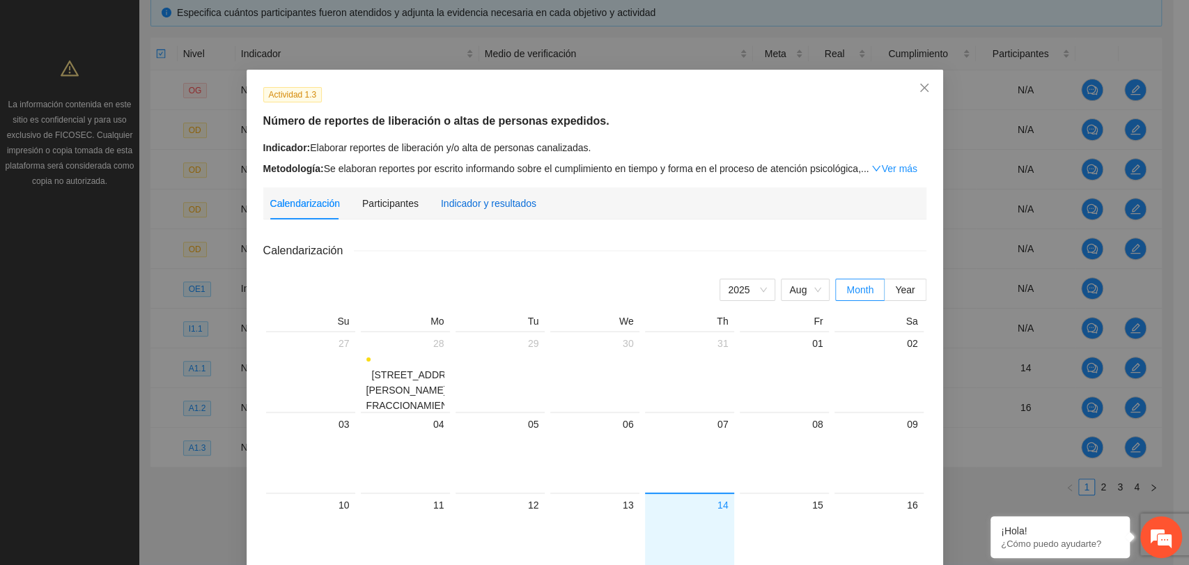
click at [490, 200] on div "Indicador y resultados" at bounding box center [488, 203] width 95 height 15
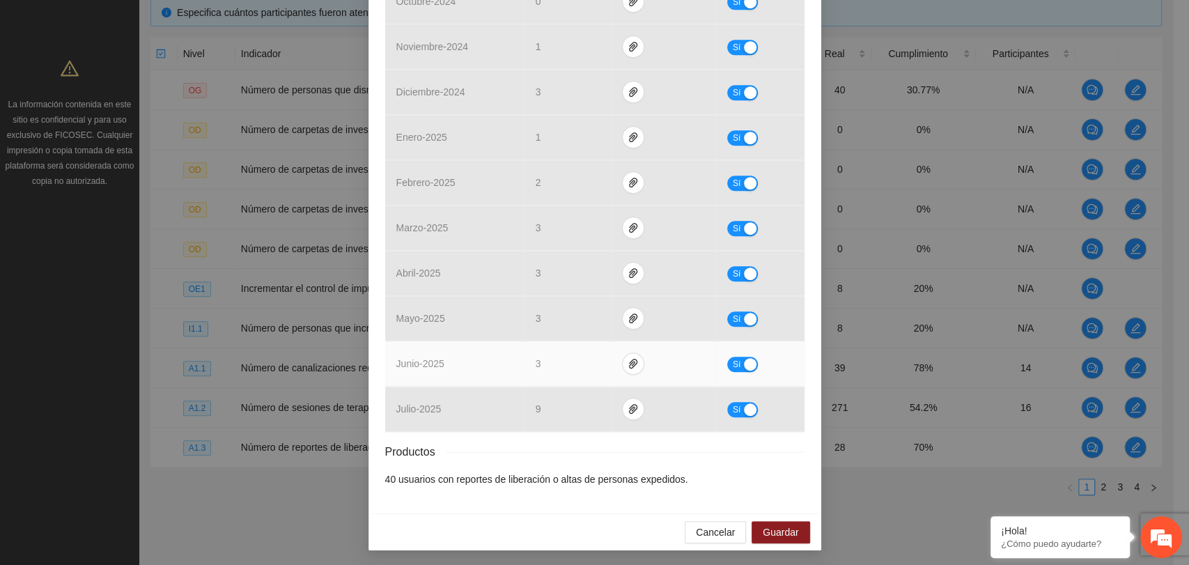
scroll to position [490, 0]
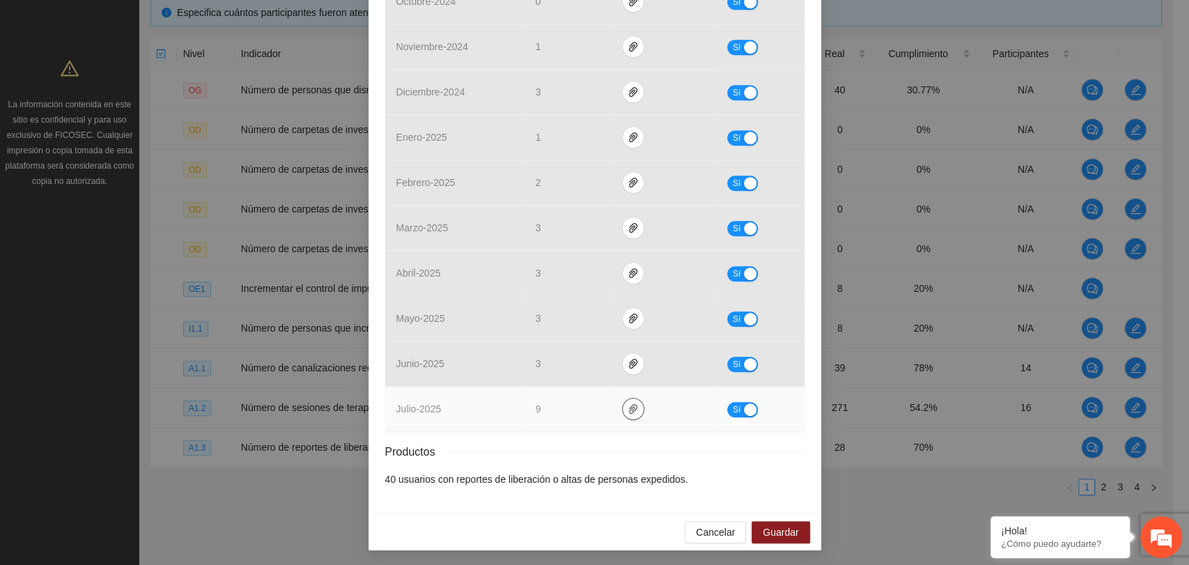
click at [623, 413] on button "button" at bounding box center [633, 409] width 22 height 22
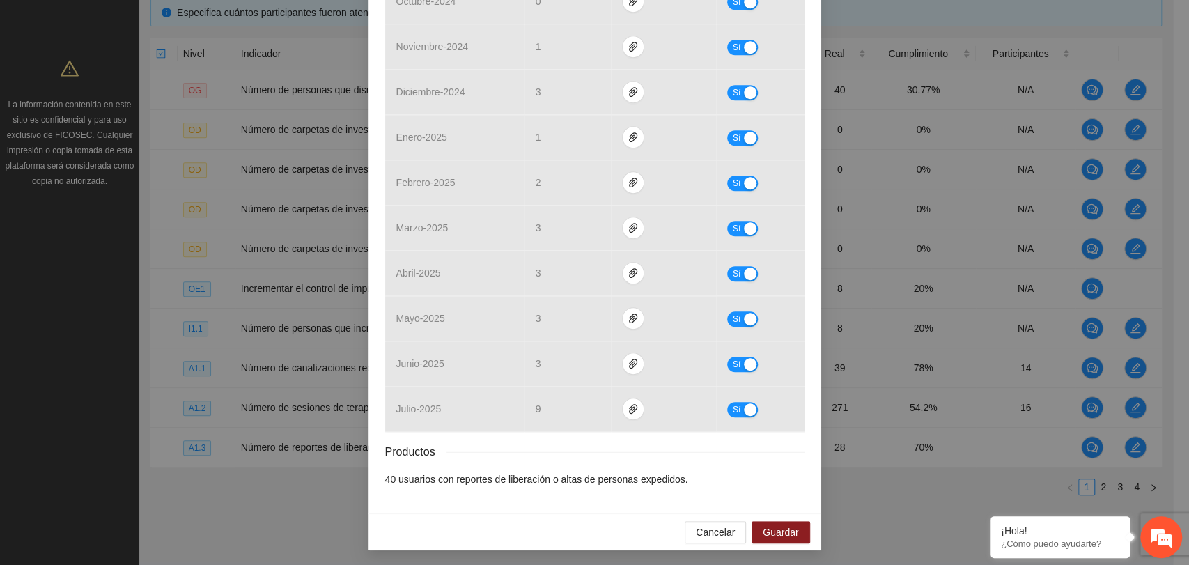
drag, startPoint x: 691, startPoint y: 457, endPoint x: 692, endPoint y: 485, distance: 27.9
click at [691, 456] on div "Productos" at bounding box center [594, 451] width 419 height 17
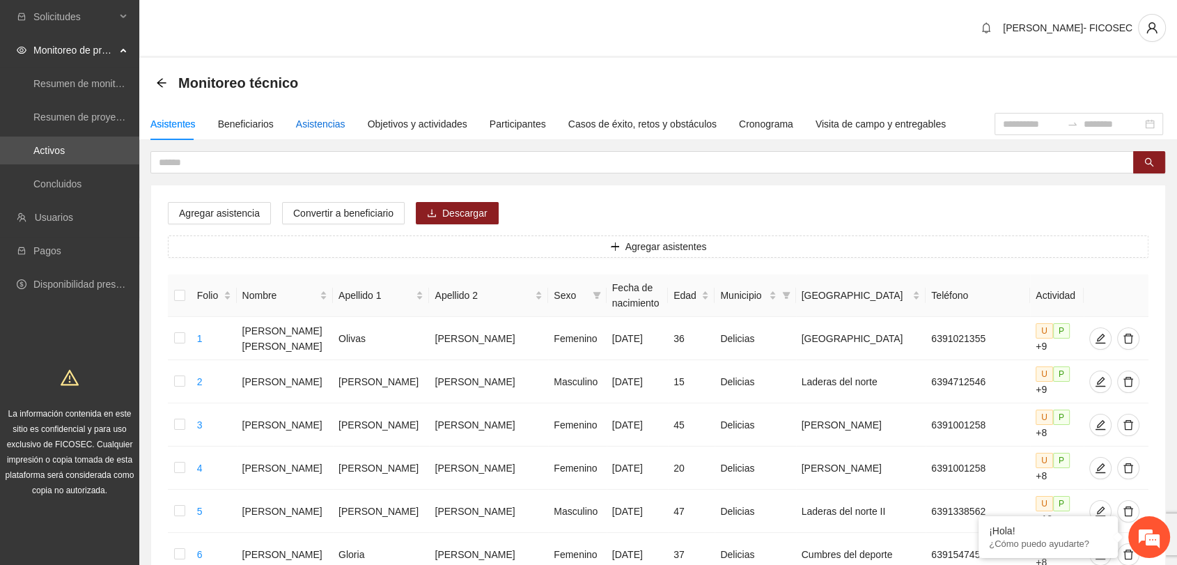
click at [332, 126] on div "Asistencias" at bounding box center [320, 123] width 49 height 15
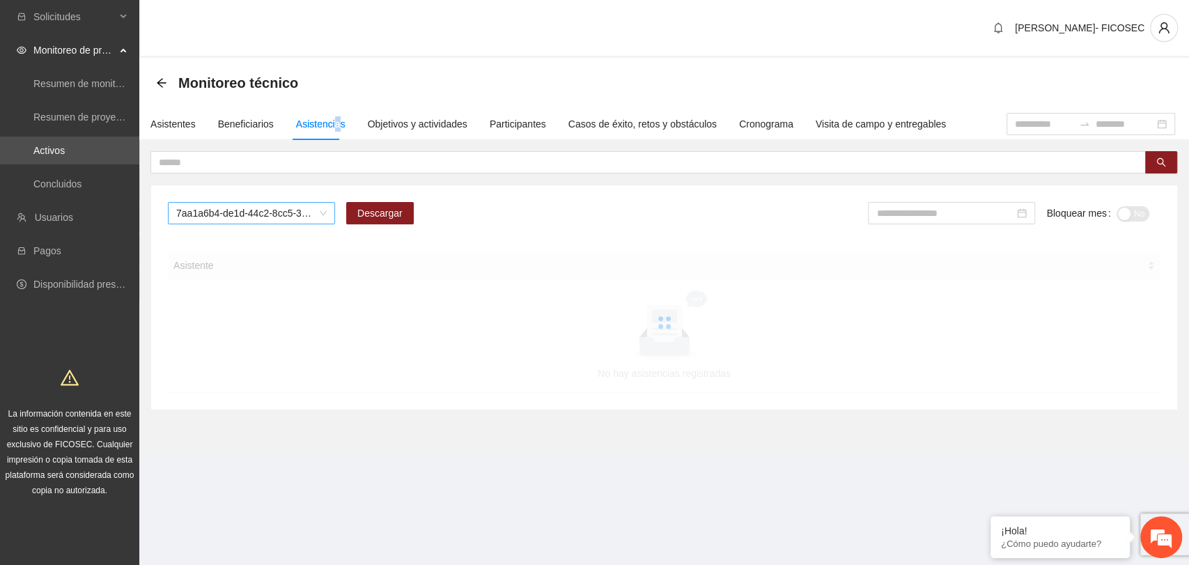
click at [278, 214] on span "7aa1a6b4-de1d-44c2-8cc5-331bd8609271" at bounding box center [251, 213] width 150 height 21
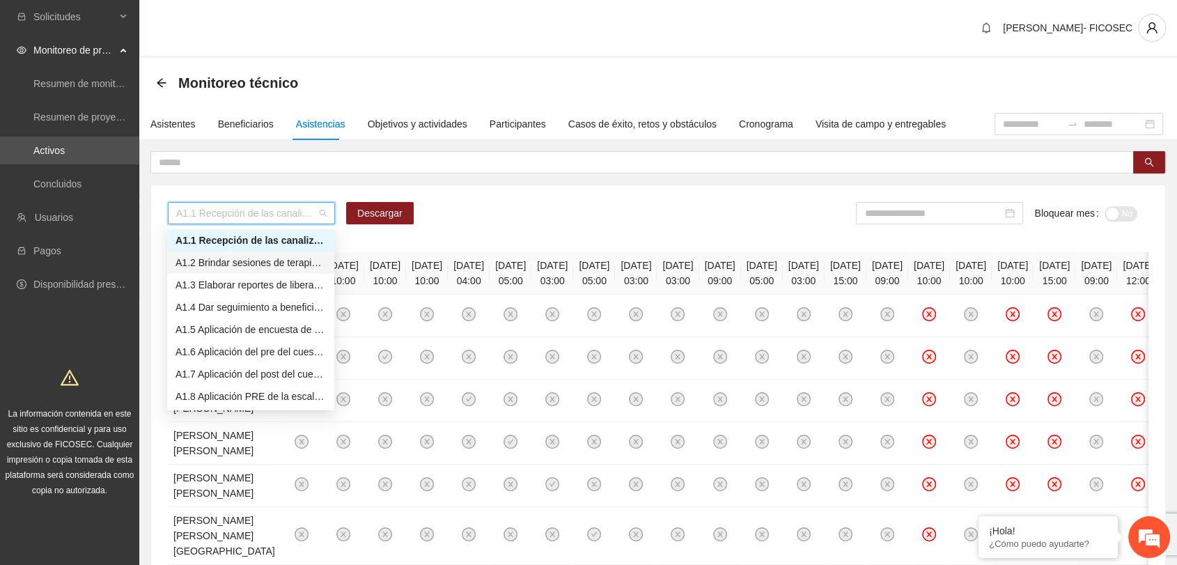
click at [236, 264] on div "A1.2 Brindar sesiones de terapia psicológica cognitivo-conductual a personas im…" at bounding box center [250, 262] width 150 height 15
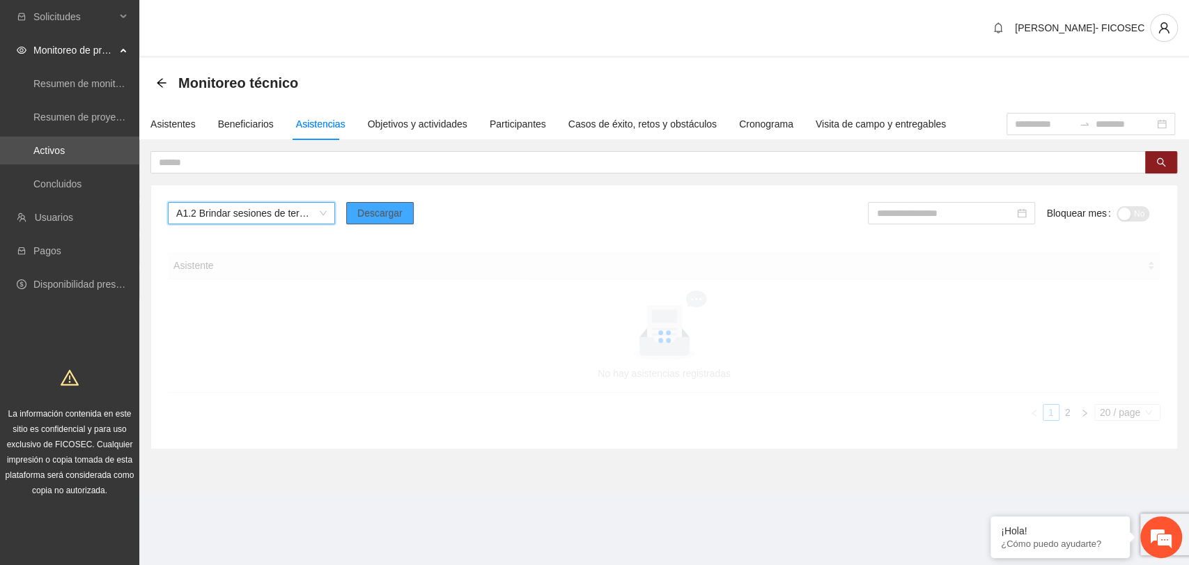
click at [361, 220] on button "Descargar" at bounding box center [380, 213] width 68 height 22
